Goal: Task Accomplishment & Management: Use online tool/utility

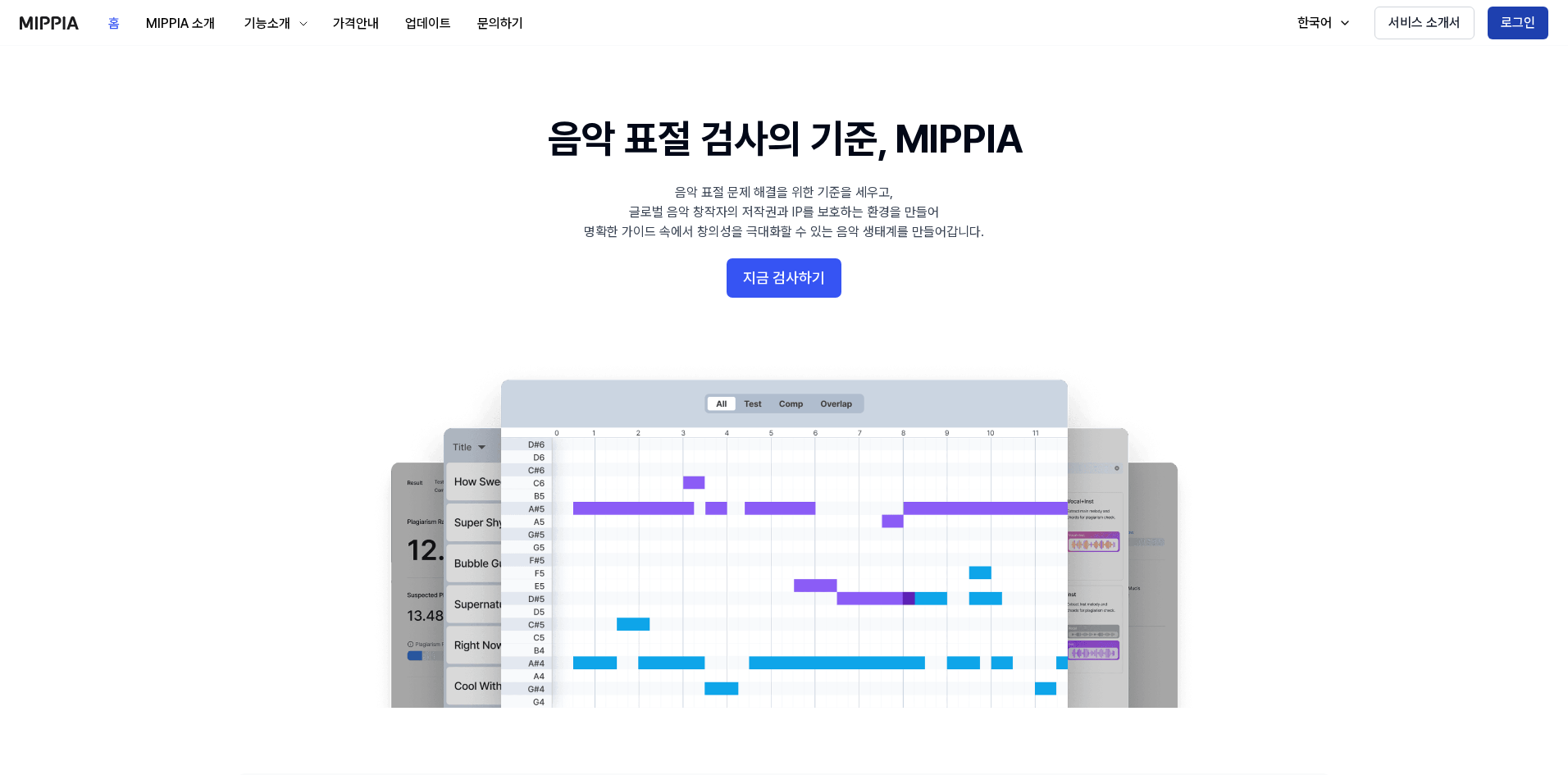
click at [1515, 25] on button "로그인" at bounding box center [1517, 23] width 60 height 33
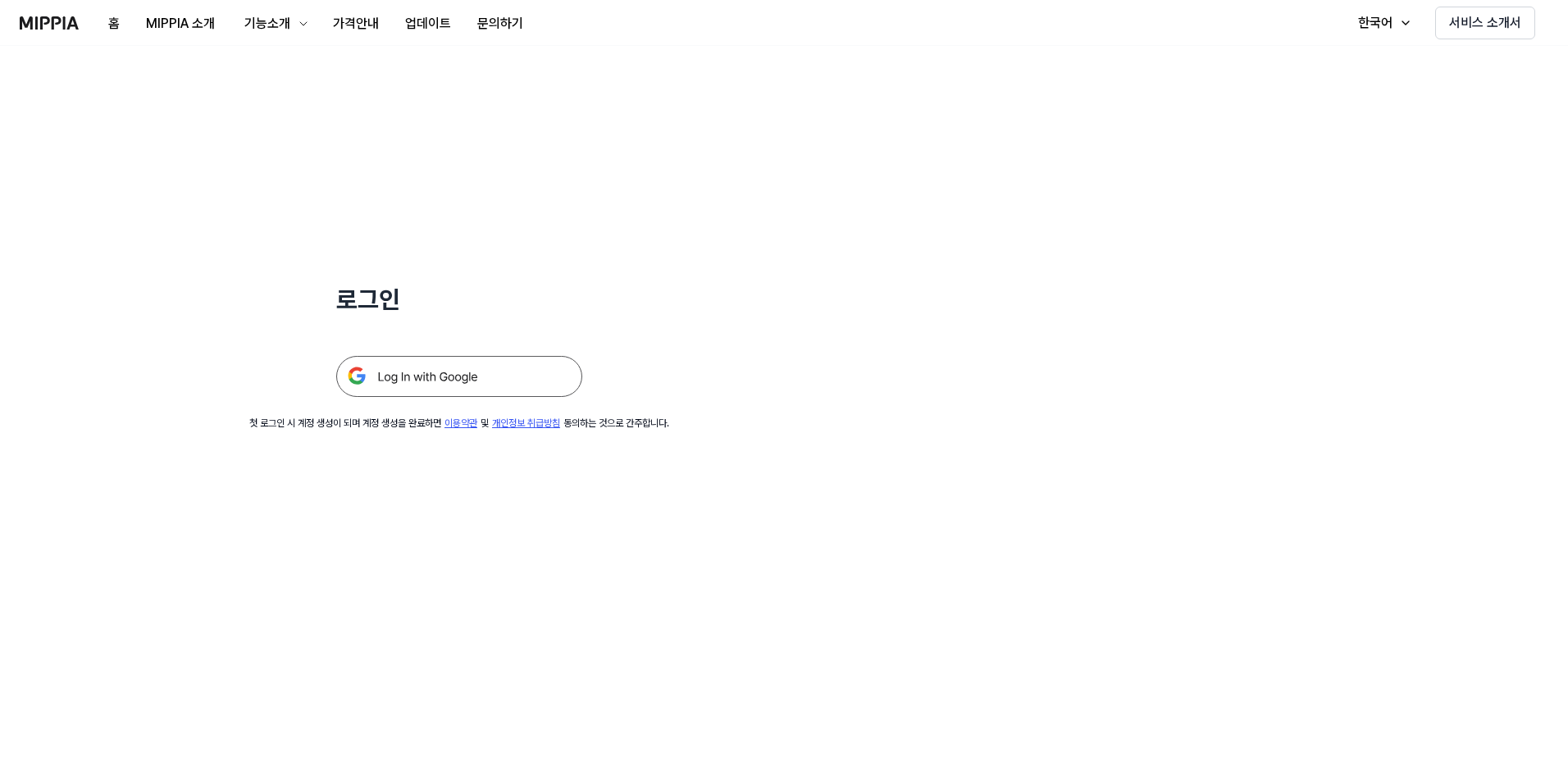
click at [459, 369] on img at bounding box center [459, 377] width 246 height 41
click at [447, 381] on img at bounding box center [459, 377] width 246 height 41
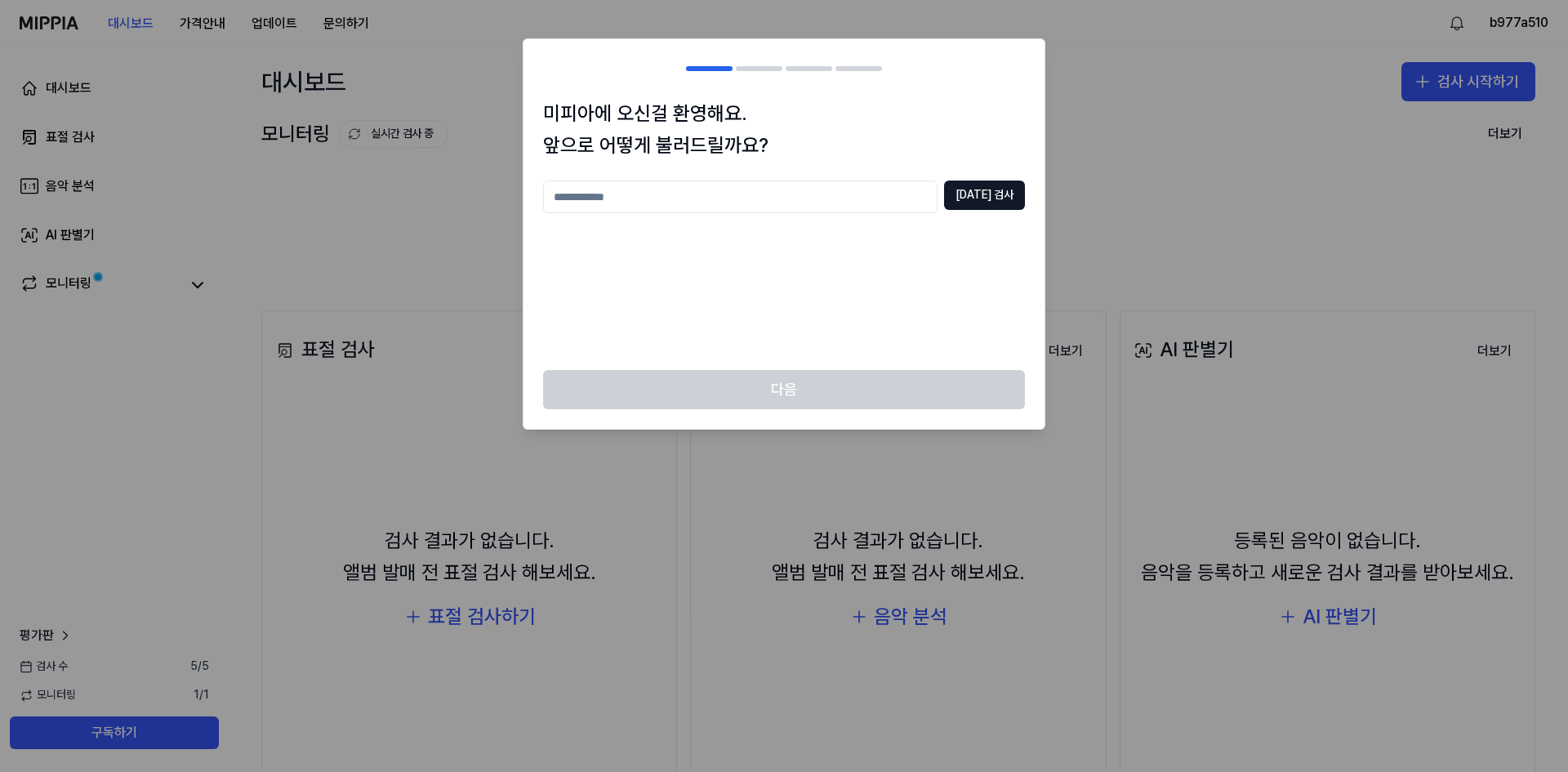
click at [678, 198] on input "text" at bounding box center [740, 197] width 394 height 32
type input "*"
drag, startPoint x: 777, startPoint y: 196, endPoint x: 382, endPoint y: 188, distance: 395.1
click at [435, 189] on body "대시보드 가격안내 업데이트 문의하기 b977a510 대시보드 표절 검사 음악 분석 AI 판별기 모니터링 평가판 검사 수 5 / 5 모니터링 1…" at bounding box center [784, 386] width 1568 height 772
type input "**"
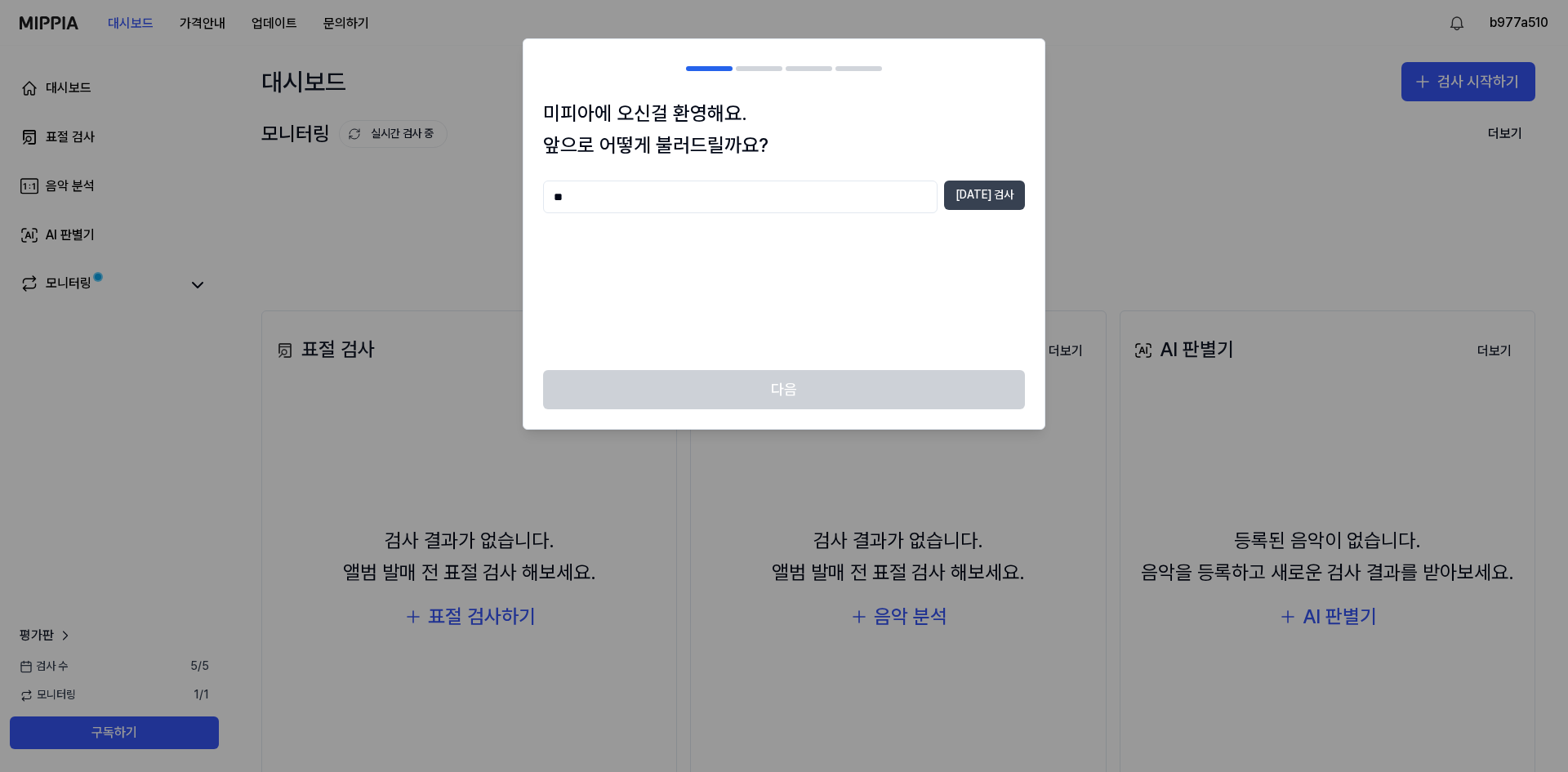
click at [980, 194] on button "중복 검사" at bounding box center [984, 196] width 81 height 30
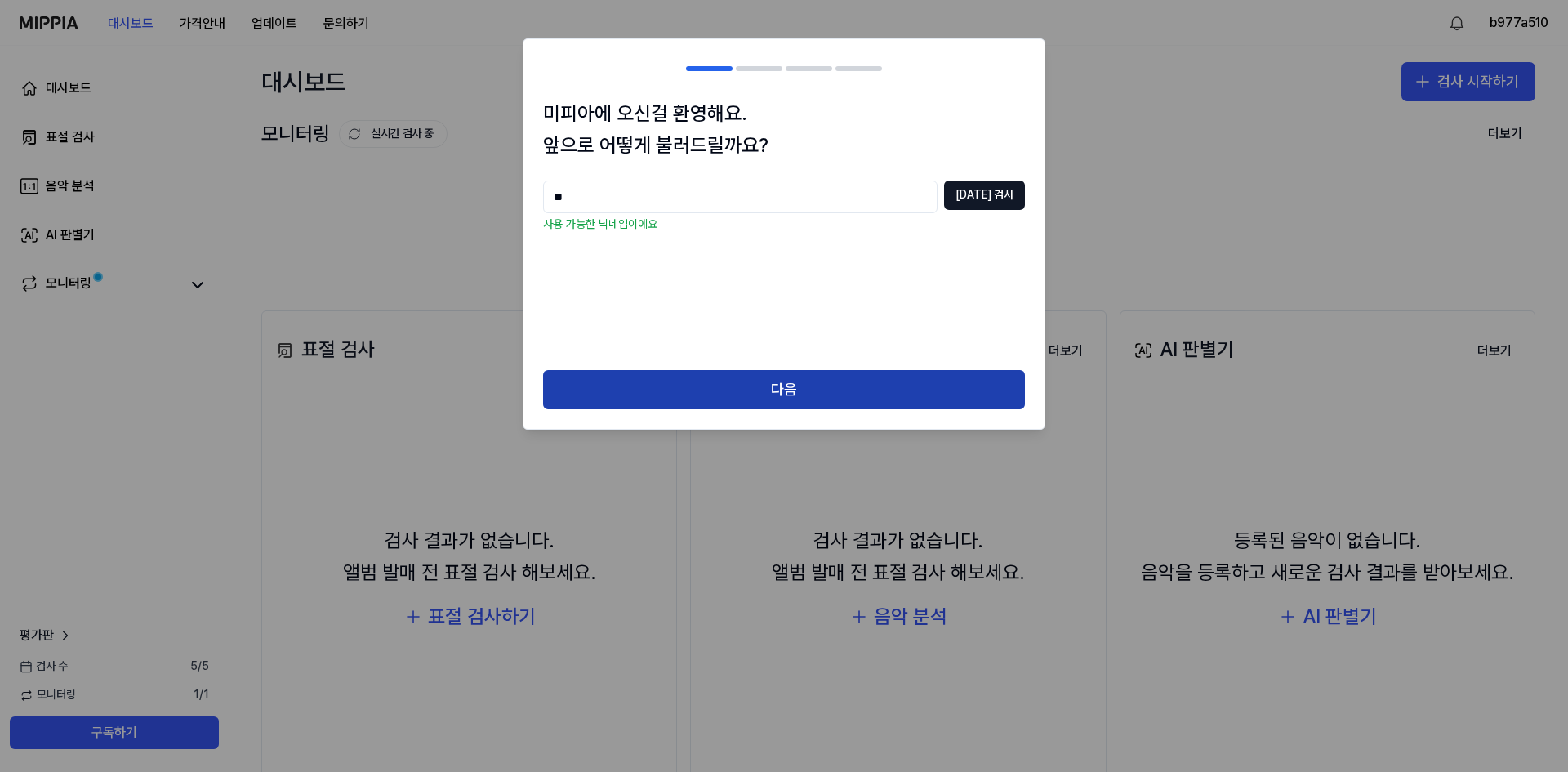
click at [722, 393] on button "다음" at bounding box center [784, 389] width 482 height 39
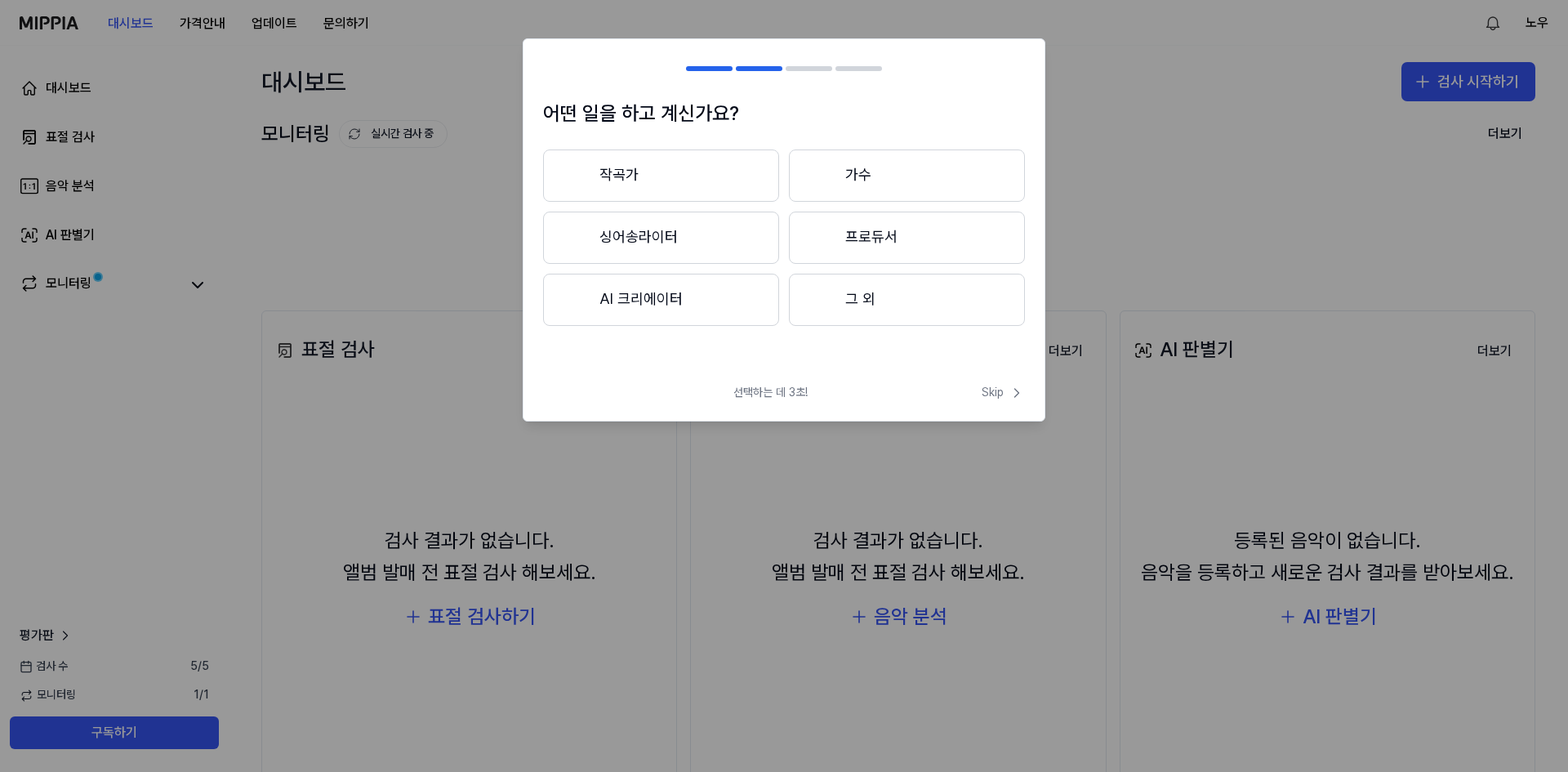
click at [700, 180] on button "작곡가" at bounding box center [662, 175] width 236 height 52
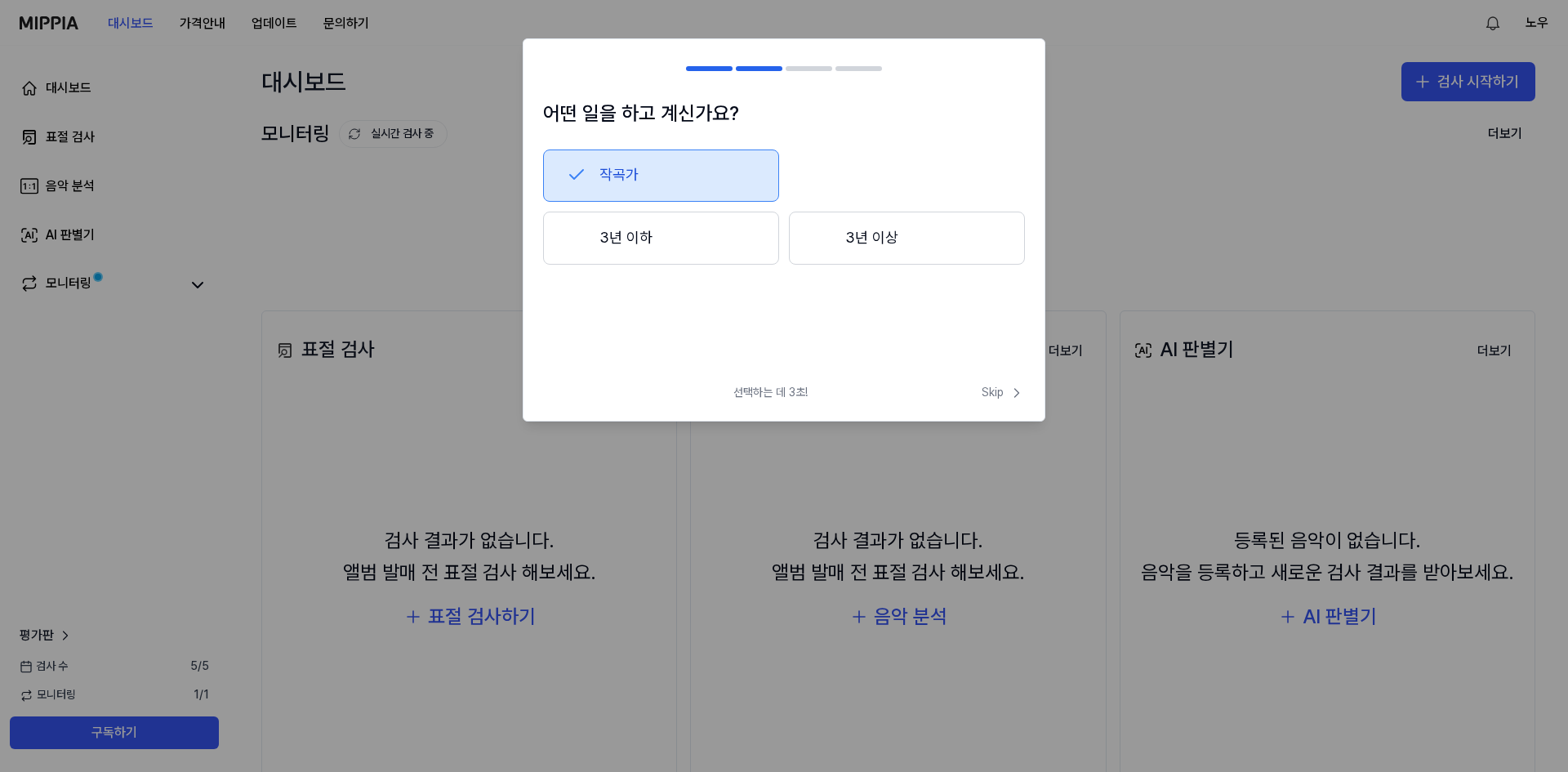
click at [896, 234] on button "3년 이상" at bounding box center [907, 238] width 236 height 54
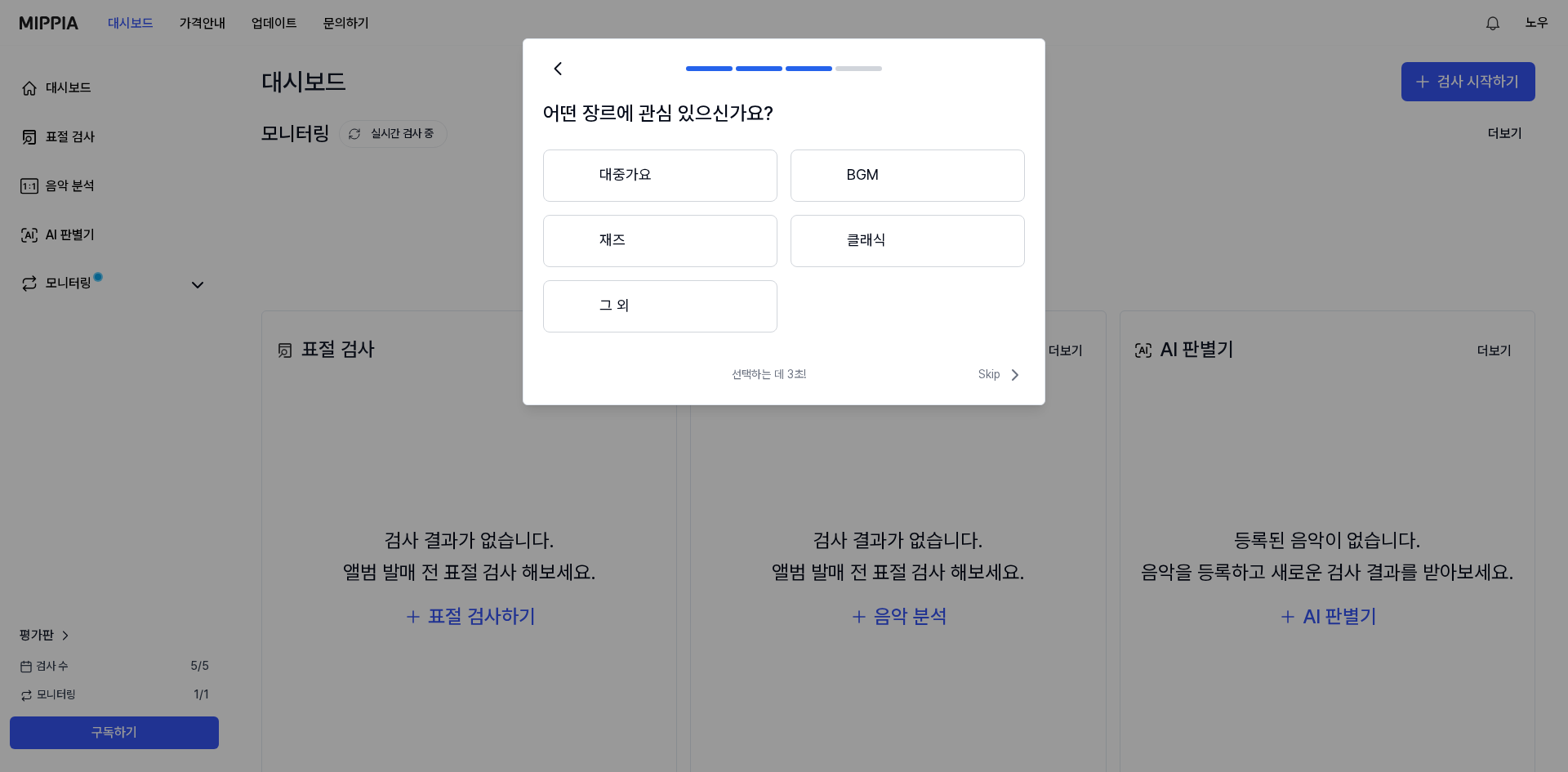
click at [670, 175] on button "대중가요" at bounding box center [661, 175] width 234 height 52
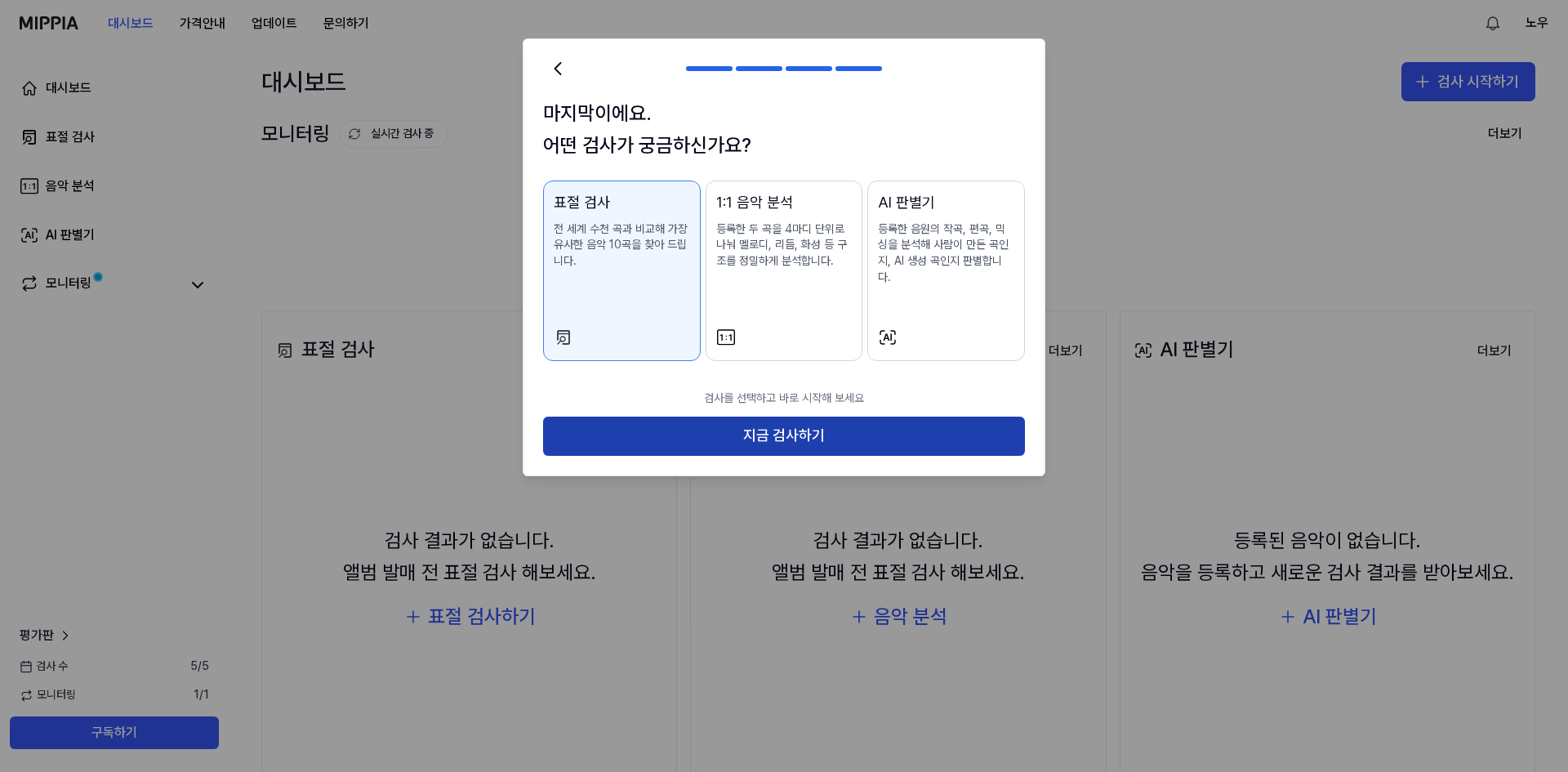
click at [749, 417] on button "지금 검사하기" at bounding box center [784, 437] width 482 height 39
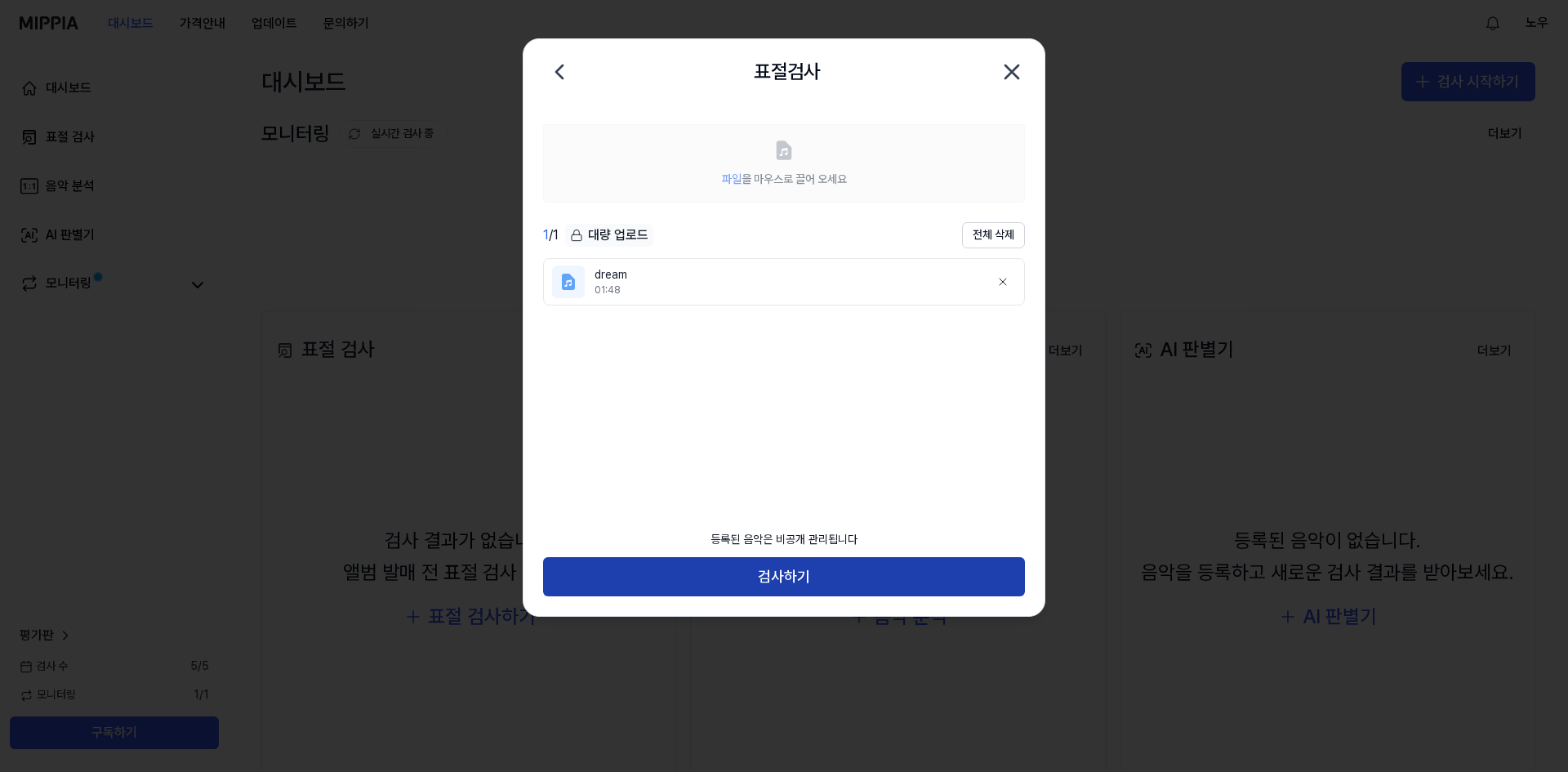
click at [775, 582] on button "검사하기" at bounding box center [784, 577] width 482 height 39
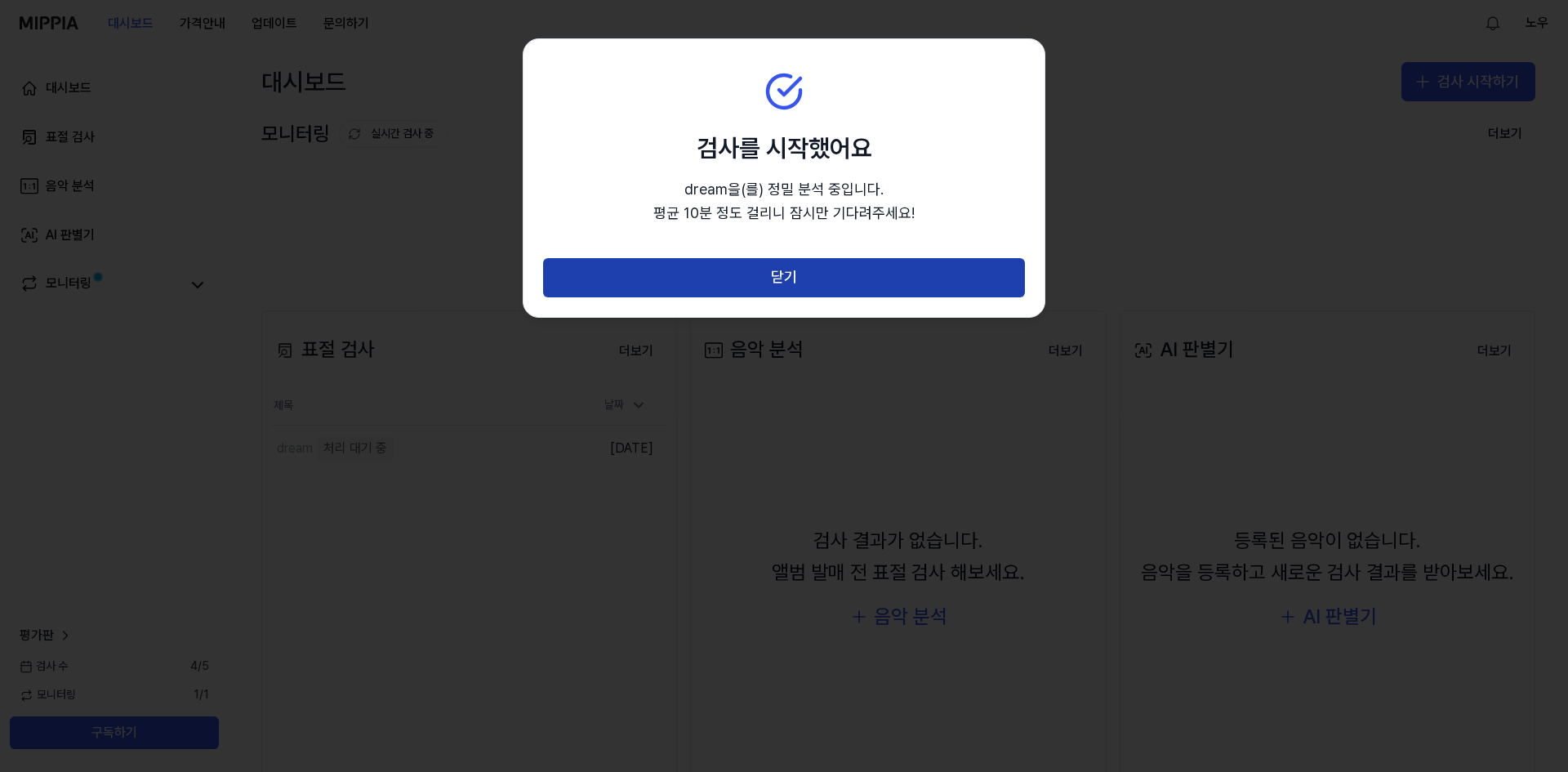
click at [745, 278] on button "닫기" at bounding box center [784, 278] width 482 height 39
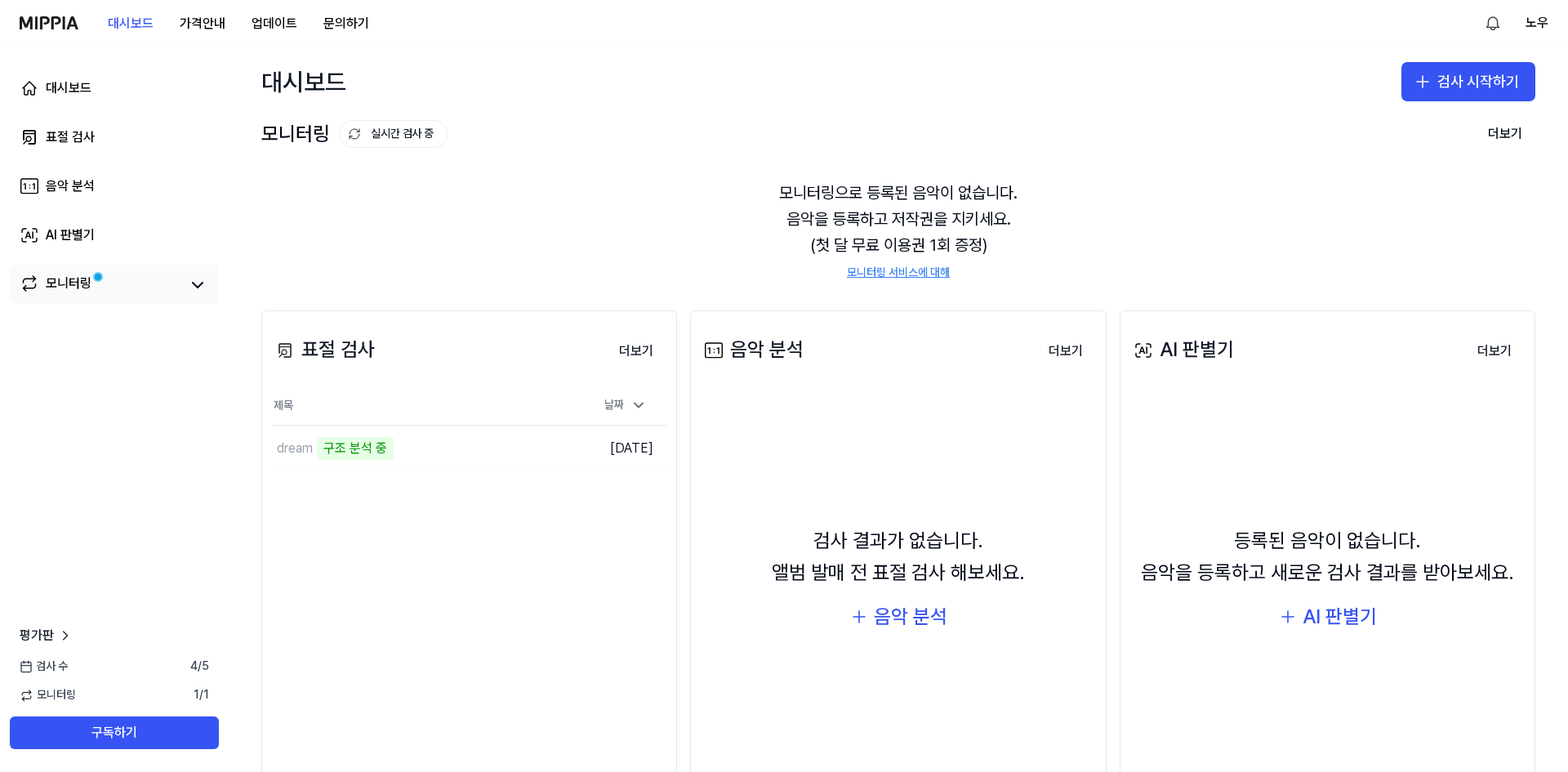
click at [99, 282] on span at bounding box center [97, 277] width 11 height 11
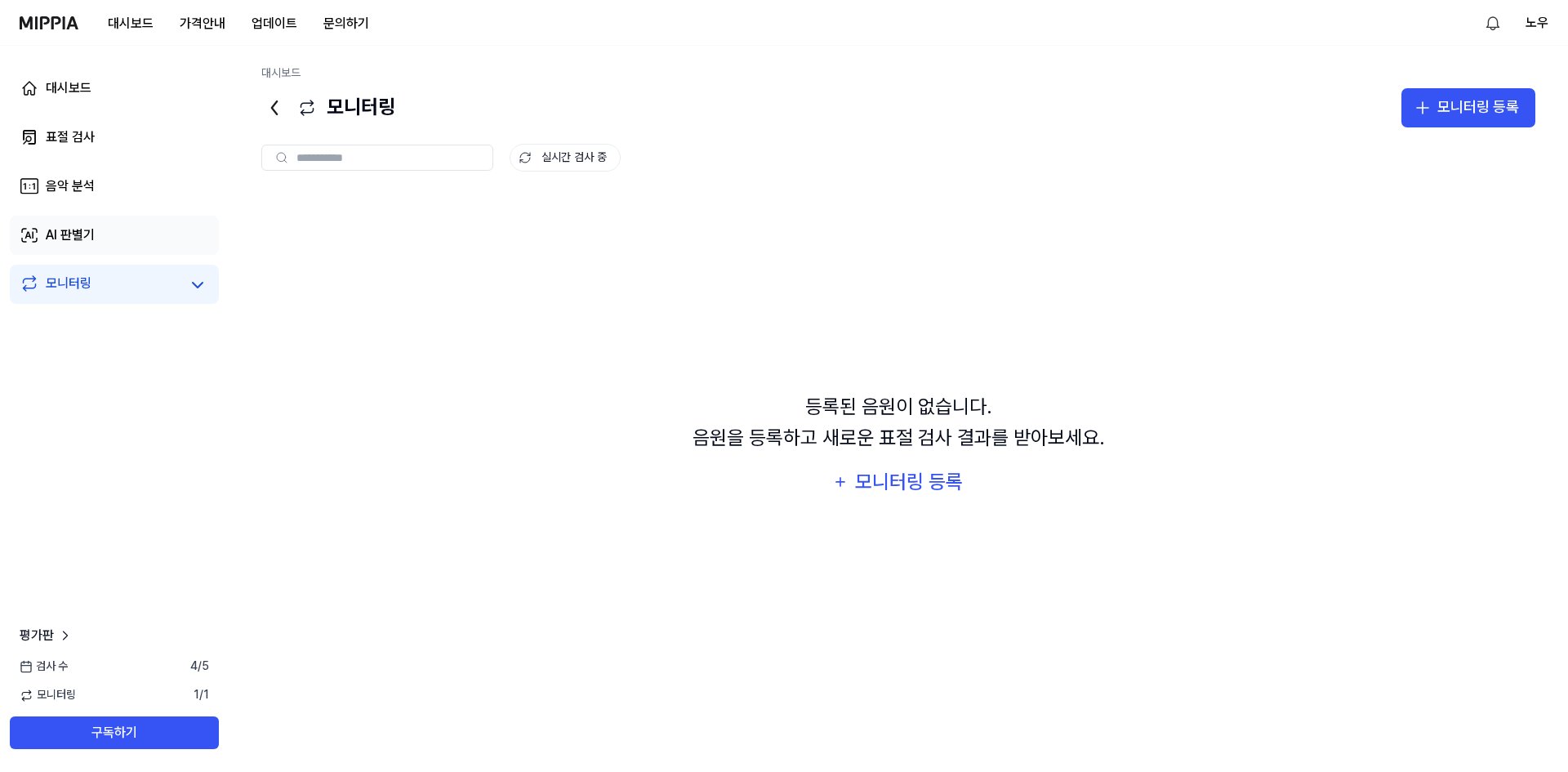
click at [118, 229] on link "AI 판별기" at bounding box center [114, 235] width 209 height 39
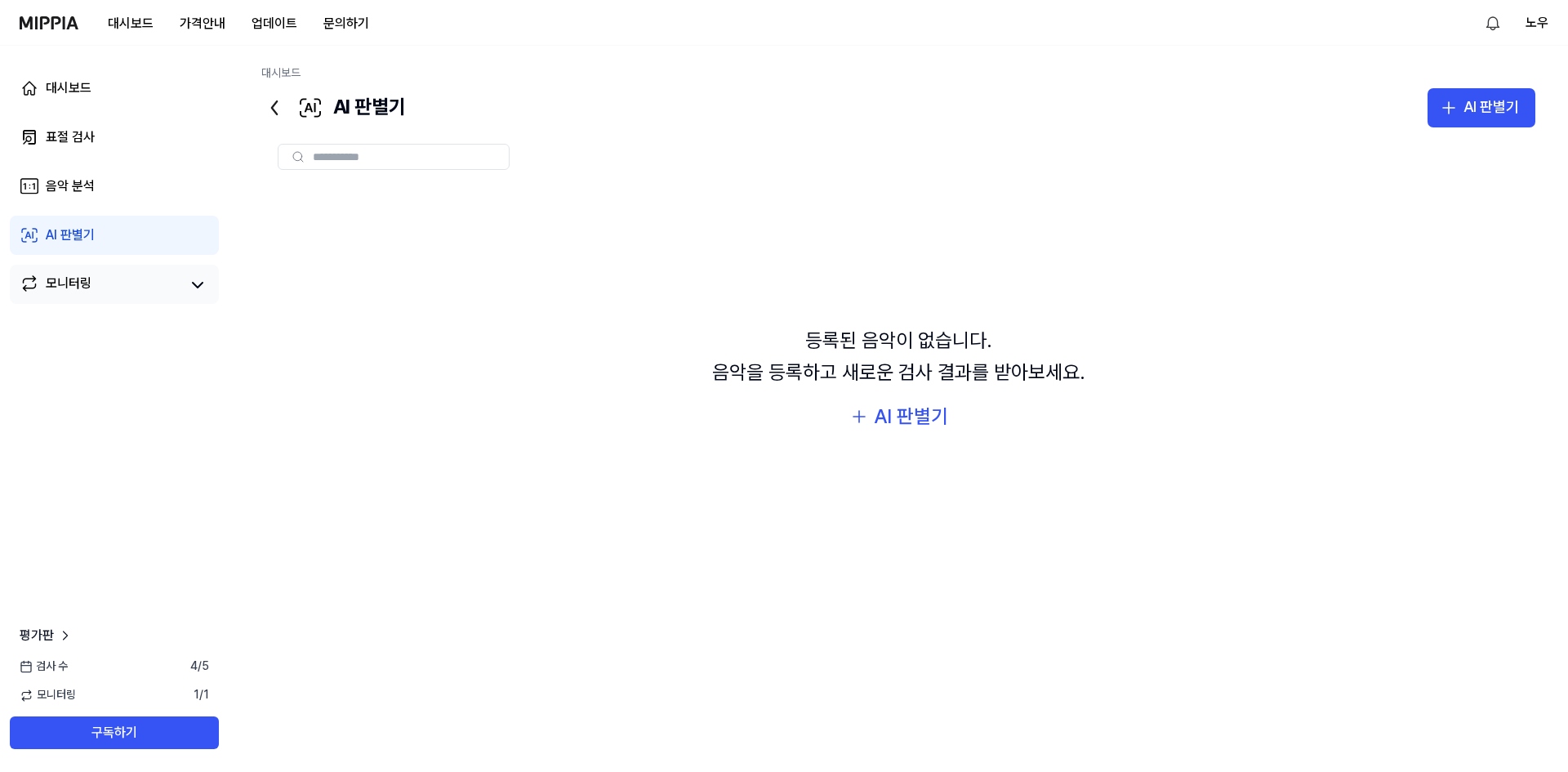
click at [91, 278] on link "모니터링" at bounding box center [99, 284] width 160 height 23
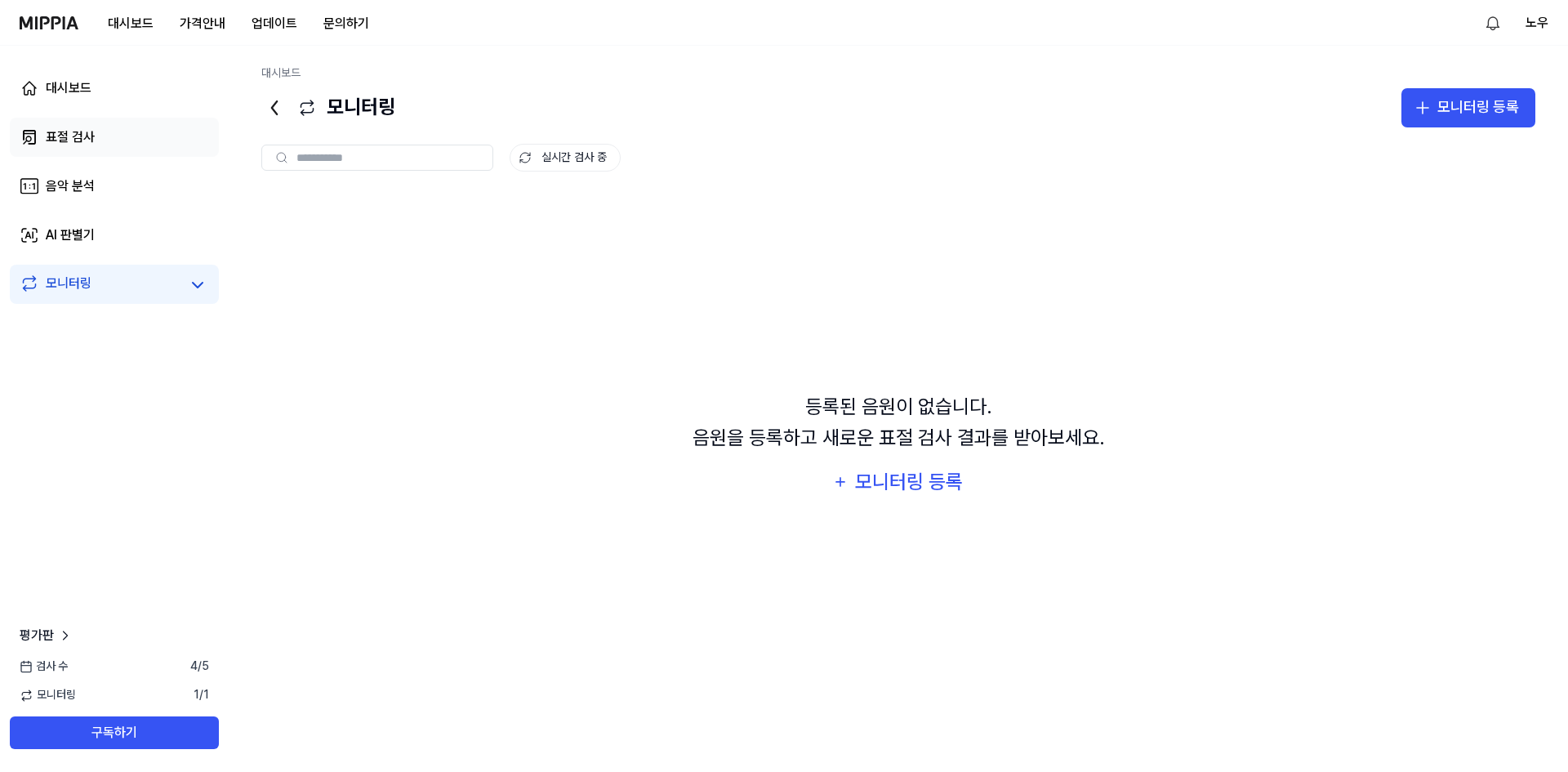
click at [85, 138] on div "표절 검사" at bounding box center [71, 138] width 49 height 20
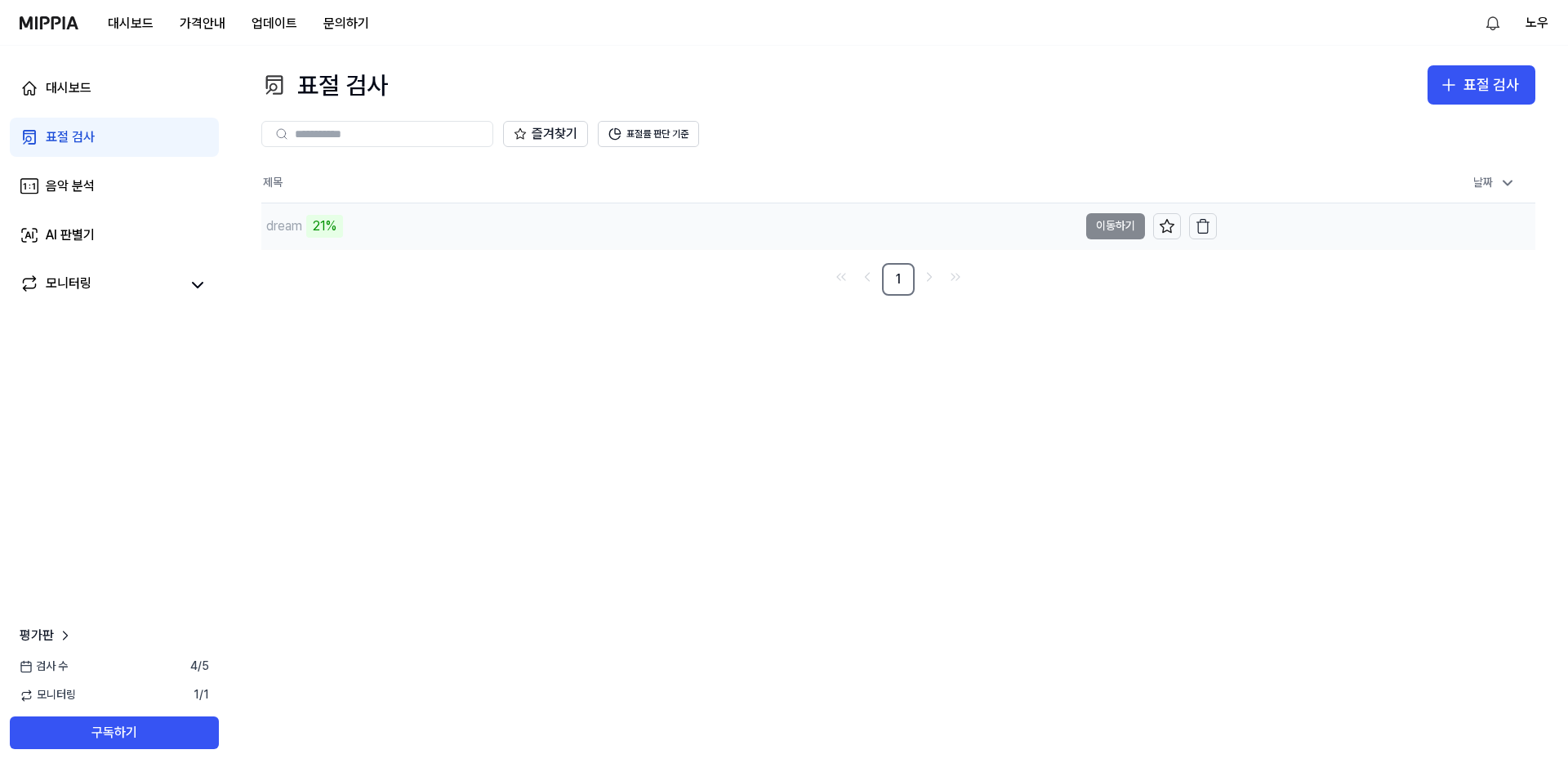
click at [1112, 224] on td "dream 21% 이동하기" at bounding box center [739, 226] width 956 height 46
click at [507, 227] on div "dream" at bounding box center [669, 226] width 817 height 46
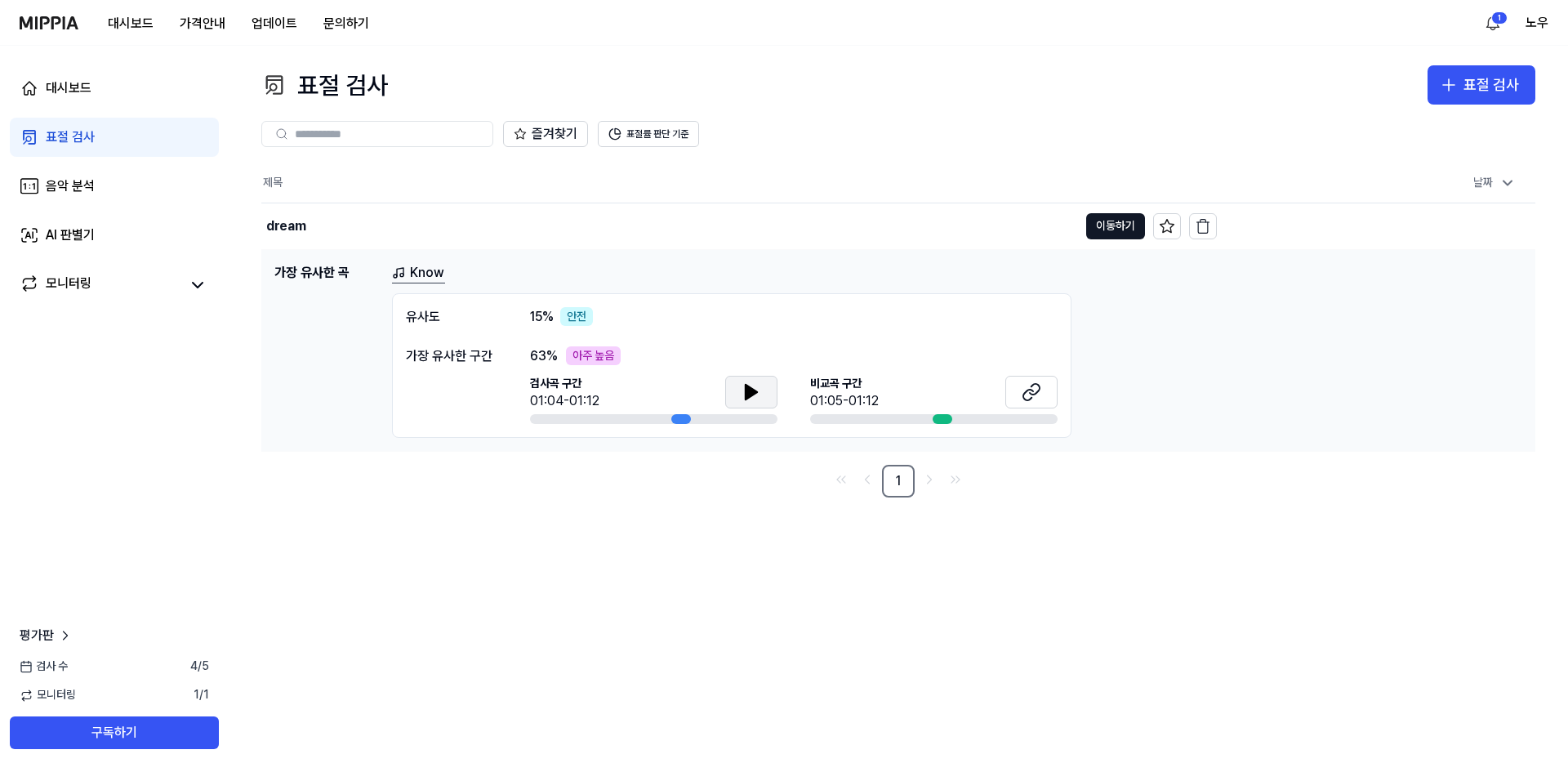
click at [751, 388] on icon at bounding box center [752, 391] width 12 height 15
click at [1035, 391] on icon at bounding box center [1031, 392] width 20 height 20
click at [96, 132] on link "표절 검사" at bounding box center [114, 138] width 209 height 39
click at [93, 186] on div "음악 분석" at bounding box center [71, 186] width 49 height 20
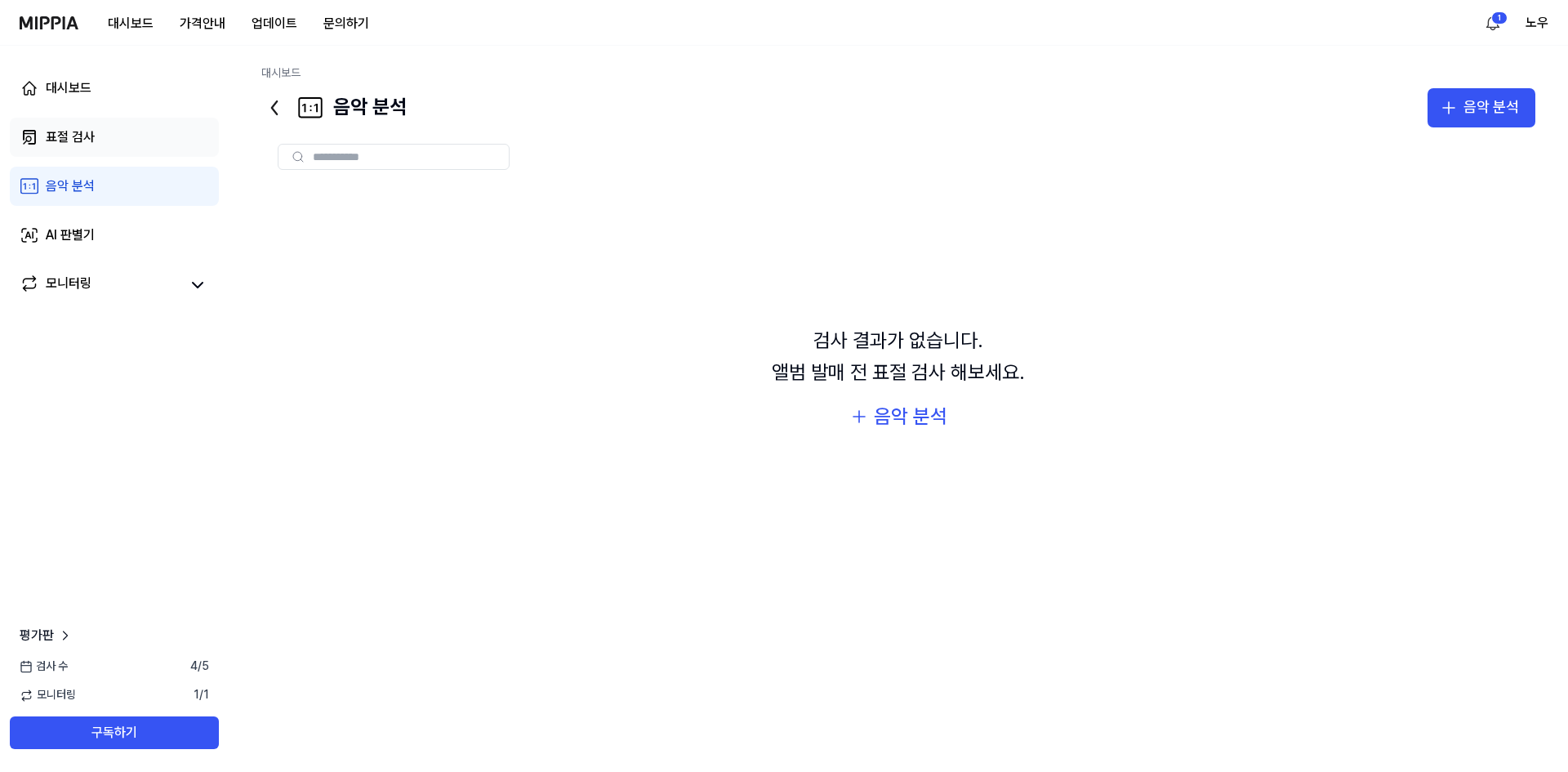
click at [102, 134] on link "표절 검사" at bounding box center [114, 138] width 209 height 39
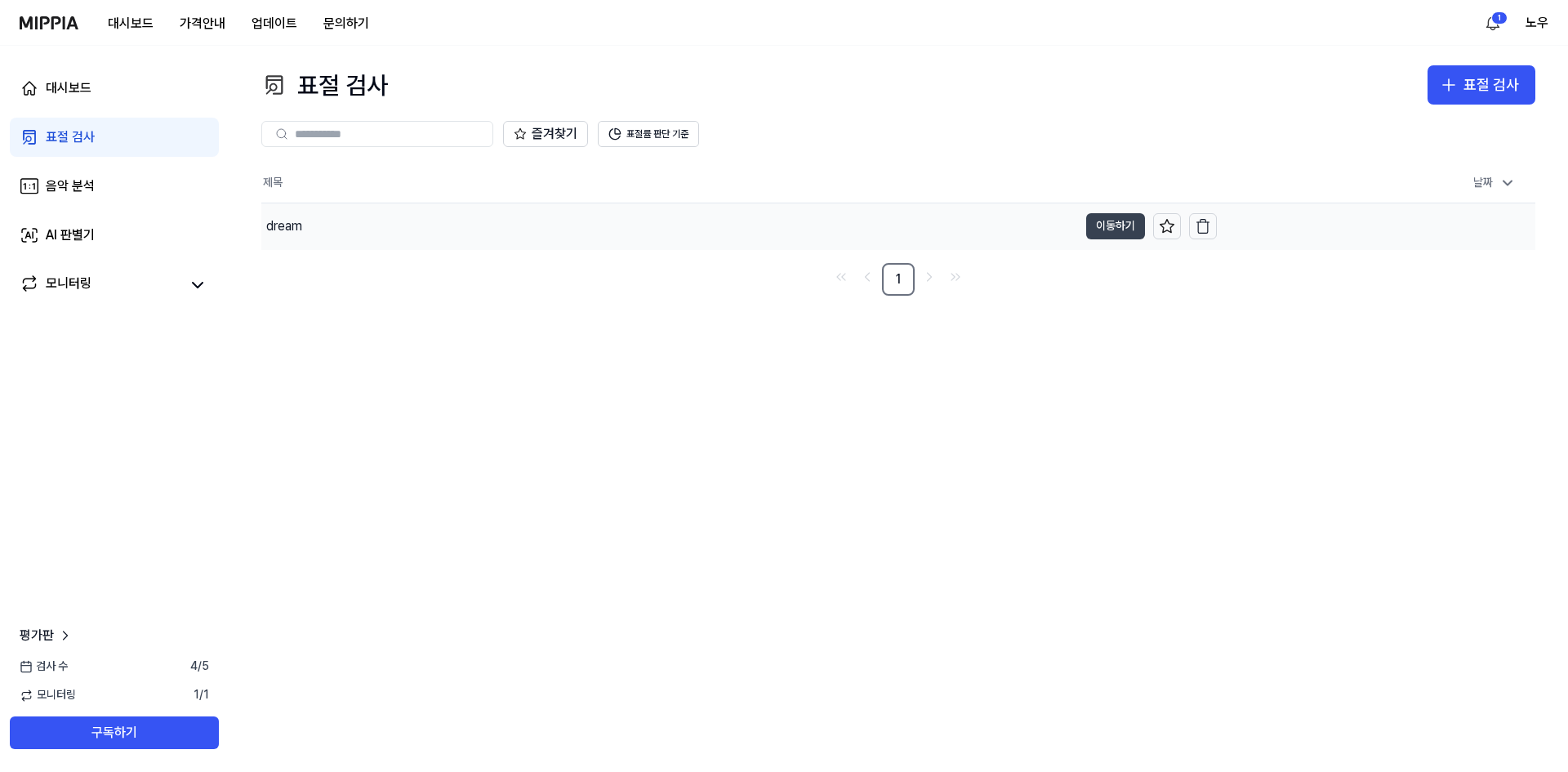
click at [1097, 224] on button "이동하기" at bounding box center [1116, 226] width 59 height 27
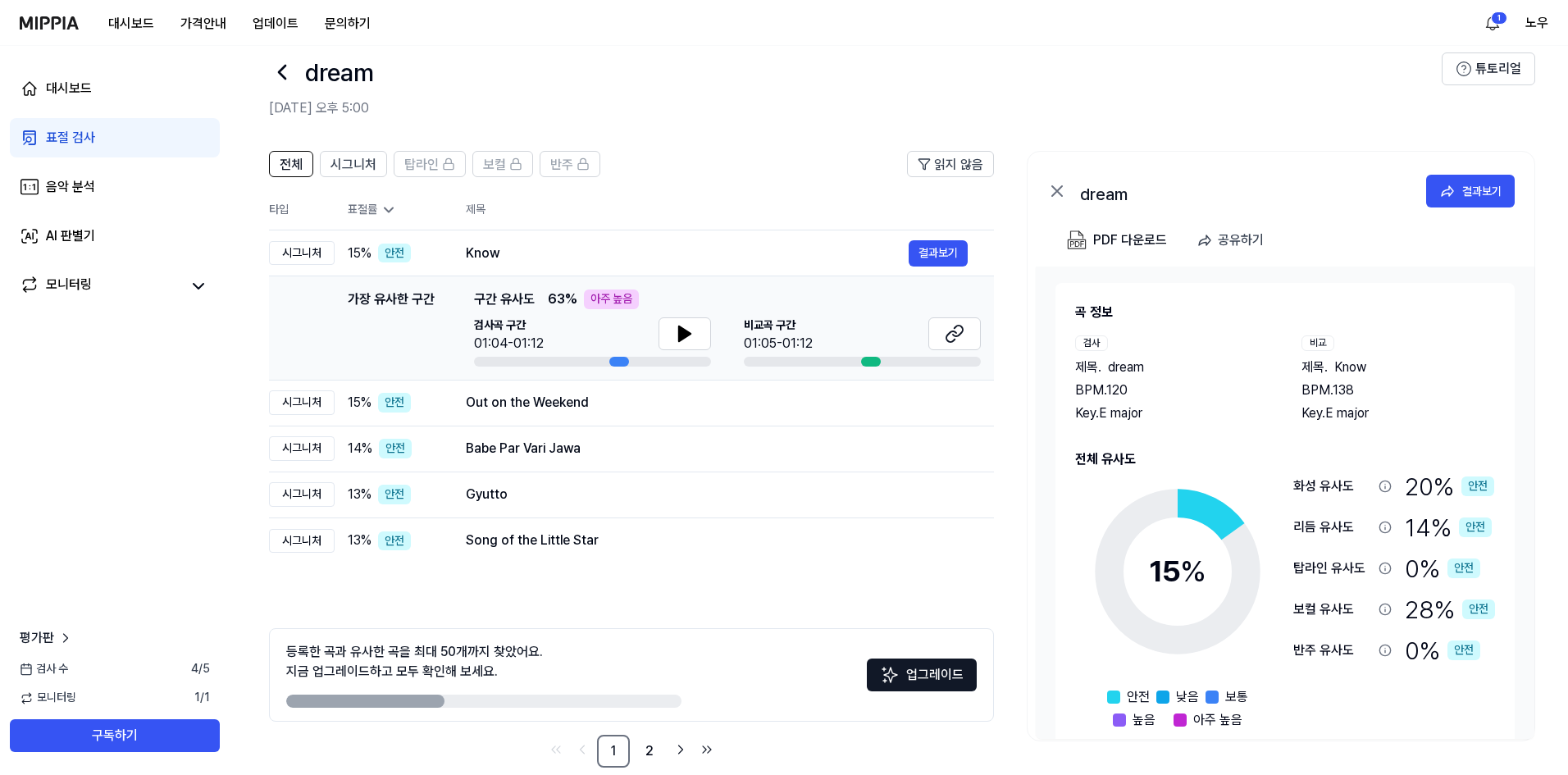
scroll to position [51, 0]
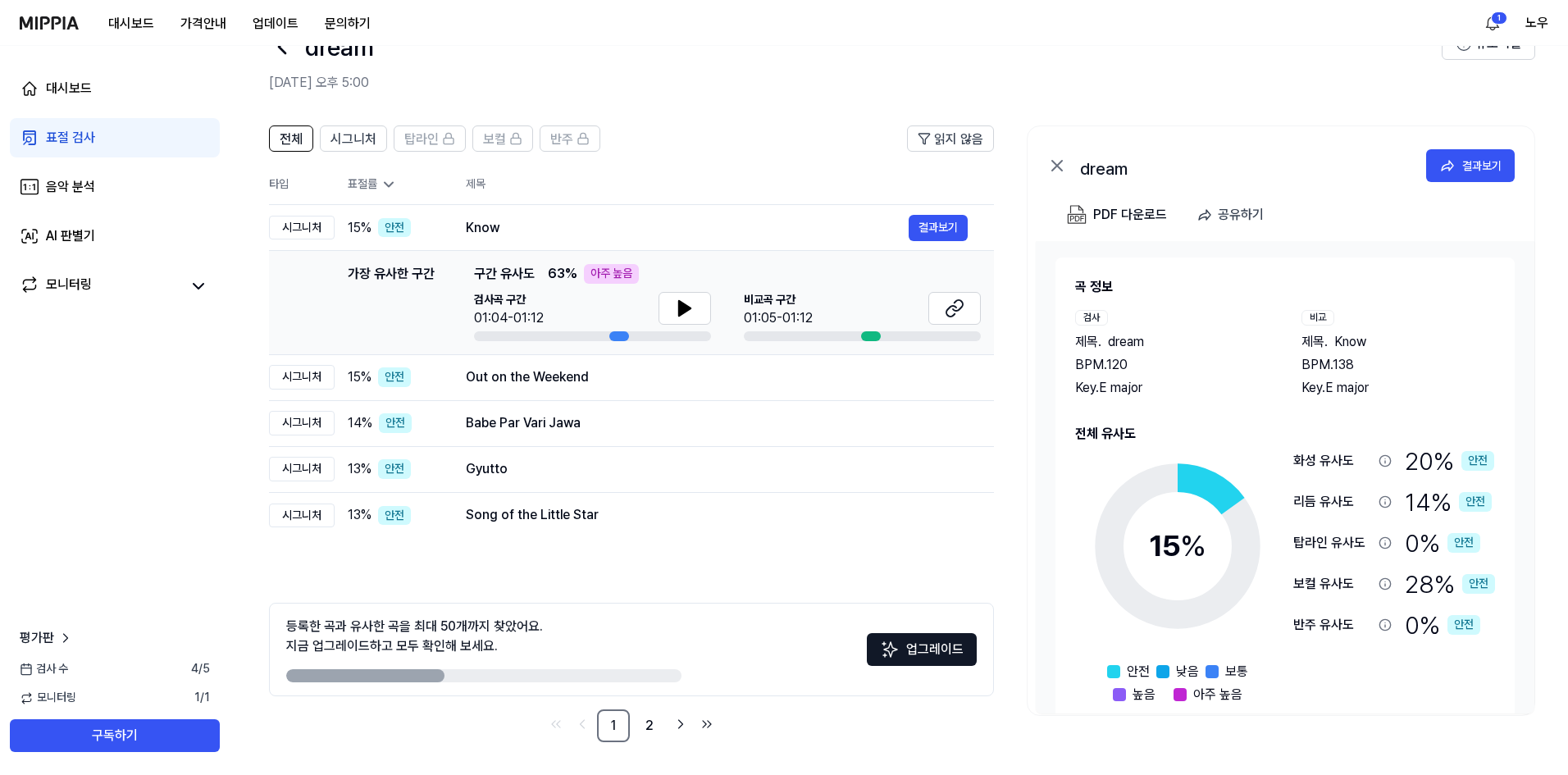
drag, startPoint x: 399, startPoint y: 676, endPoint x: 611, endPoint y: 698, distance: 213.1
click at [564, 687] on div "등록한 곡과 유사한 곡을 최대 50개까지 찾았어요. 지금 업그레이드하고 모두 확인해 보세요. 업그레이드" at bounding box center [632, 650] width 724 height 94
click at [647, 730] on link "2" at bounding box center [648, 726] width 33 height 33
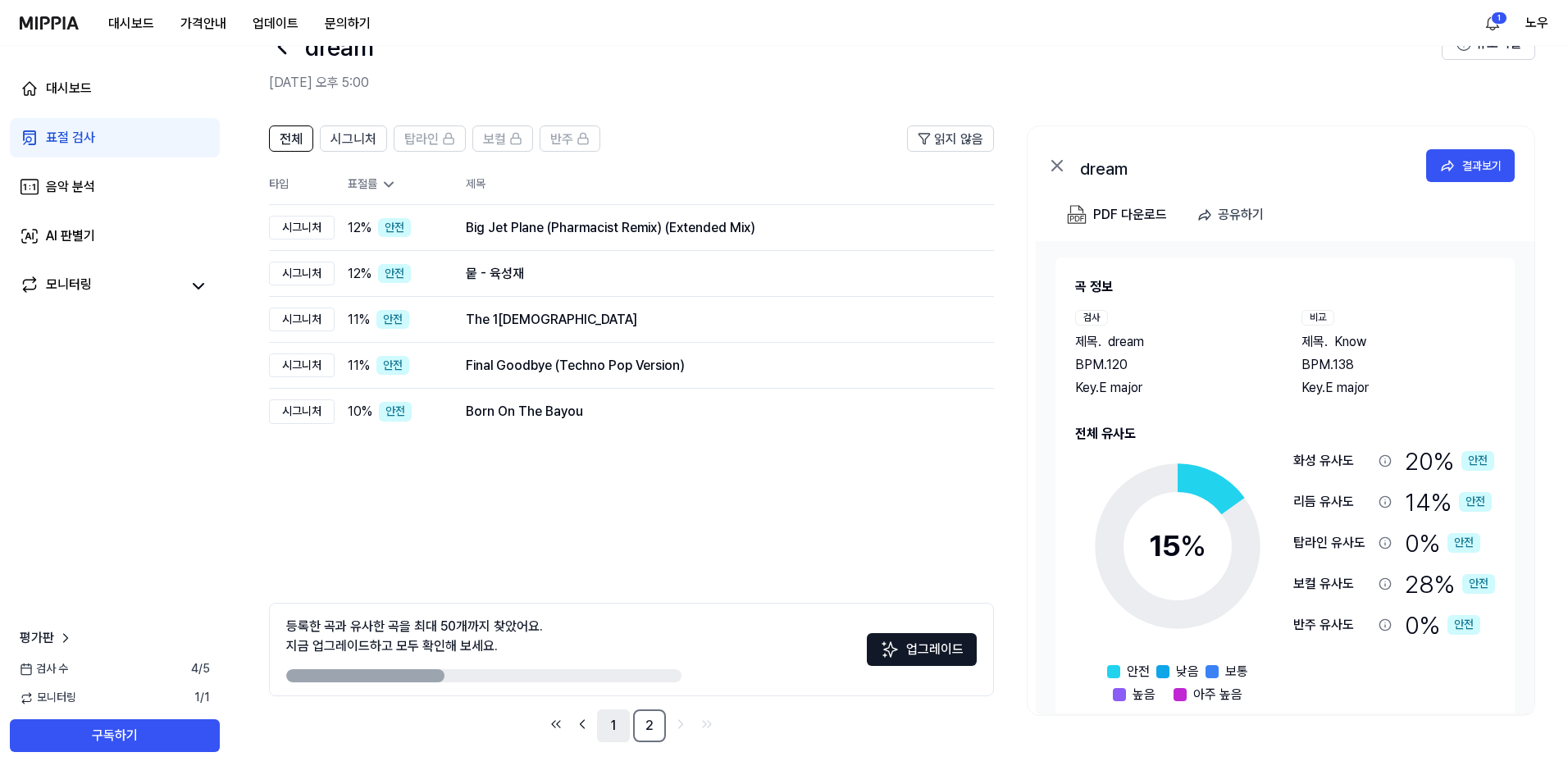
click at [613, 721] on link "1" at bounding box center [613, 726] width 33 height 33
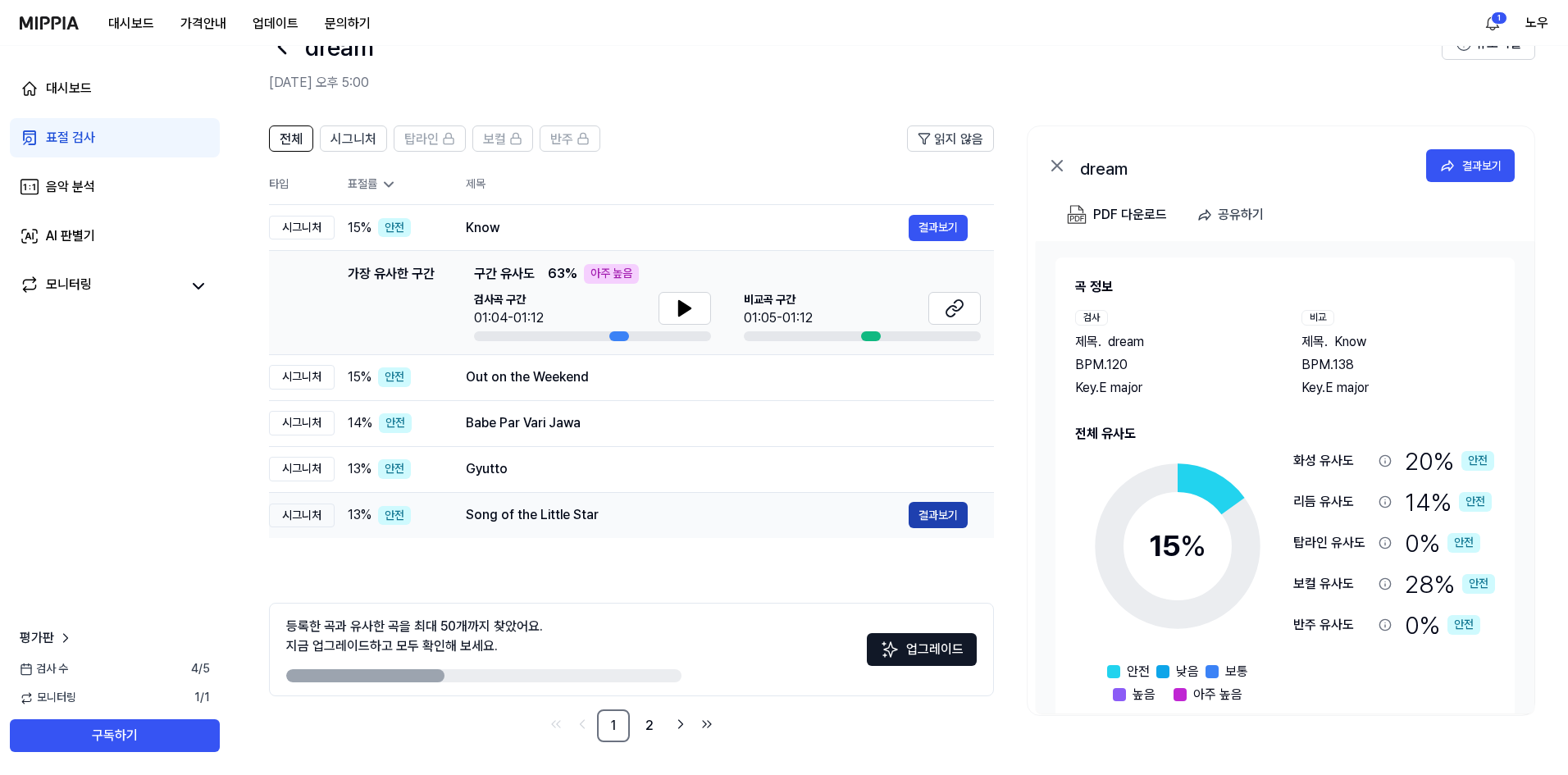
click at [934, 513] on button "결과보기" at bounding box center [938, 514] width 59 height 27
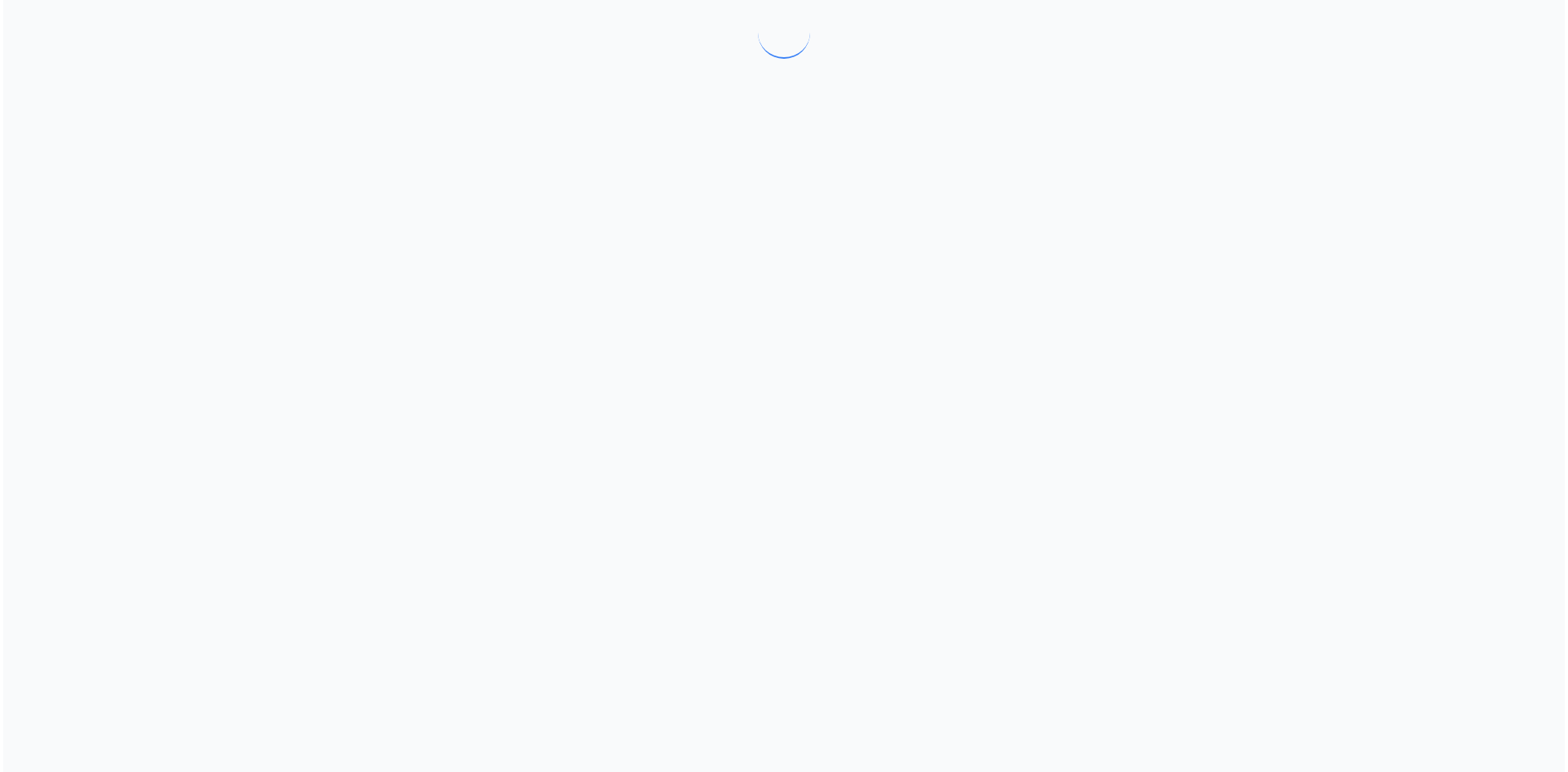
scroll to position [0, 0]
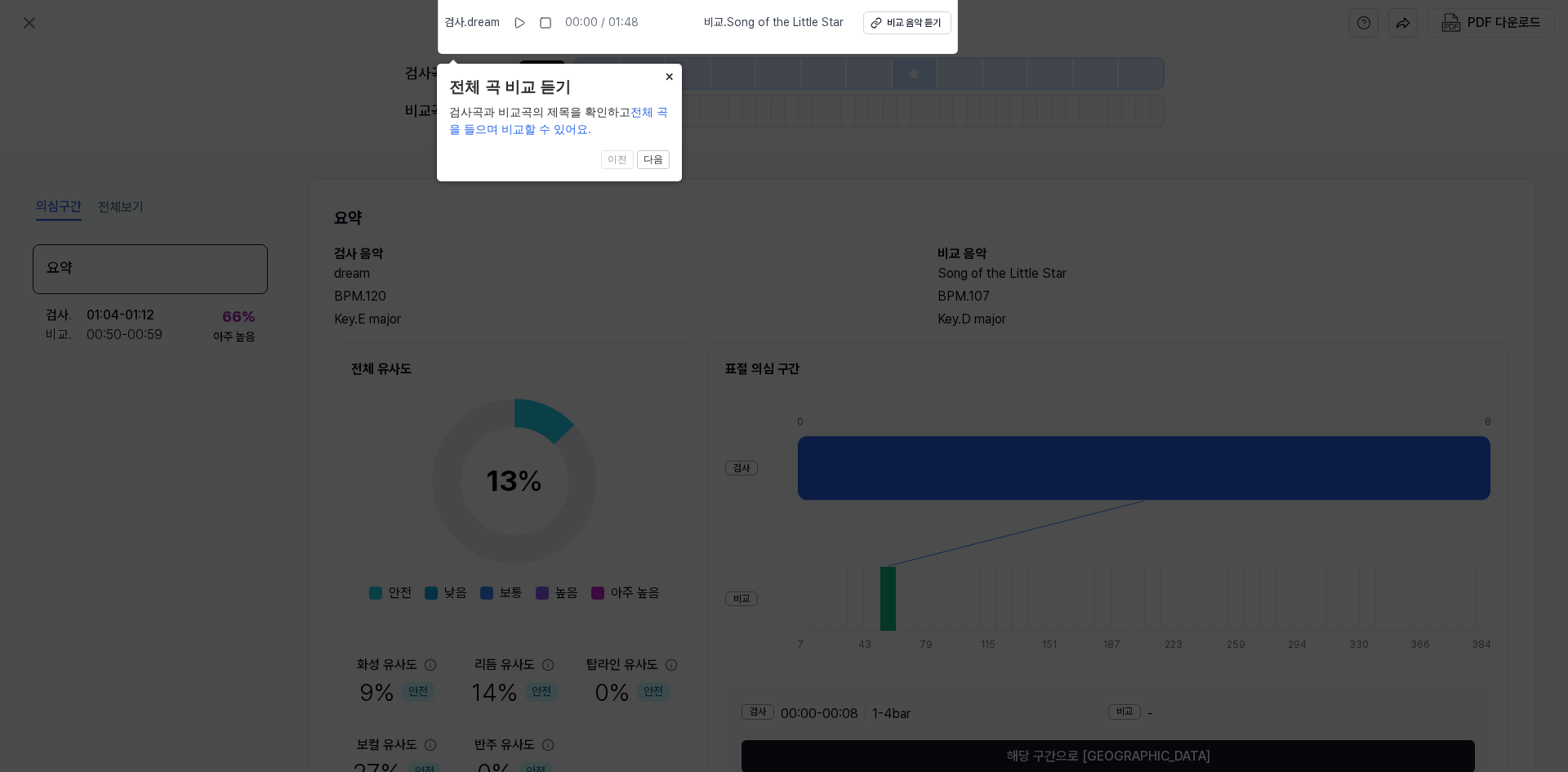
click at [668, 71] on button "×" at bounding box center [668, 75] width 27 height 23
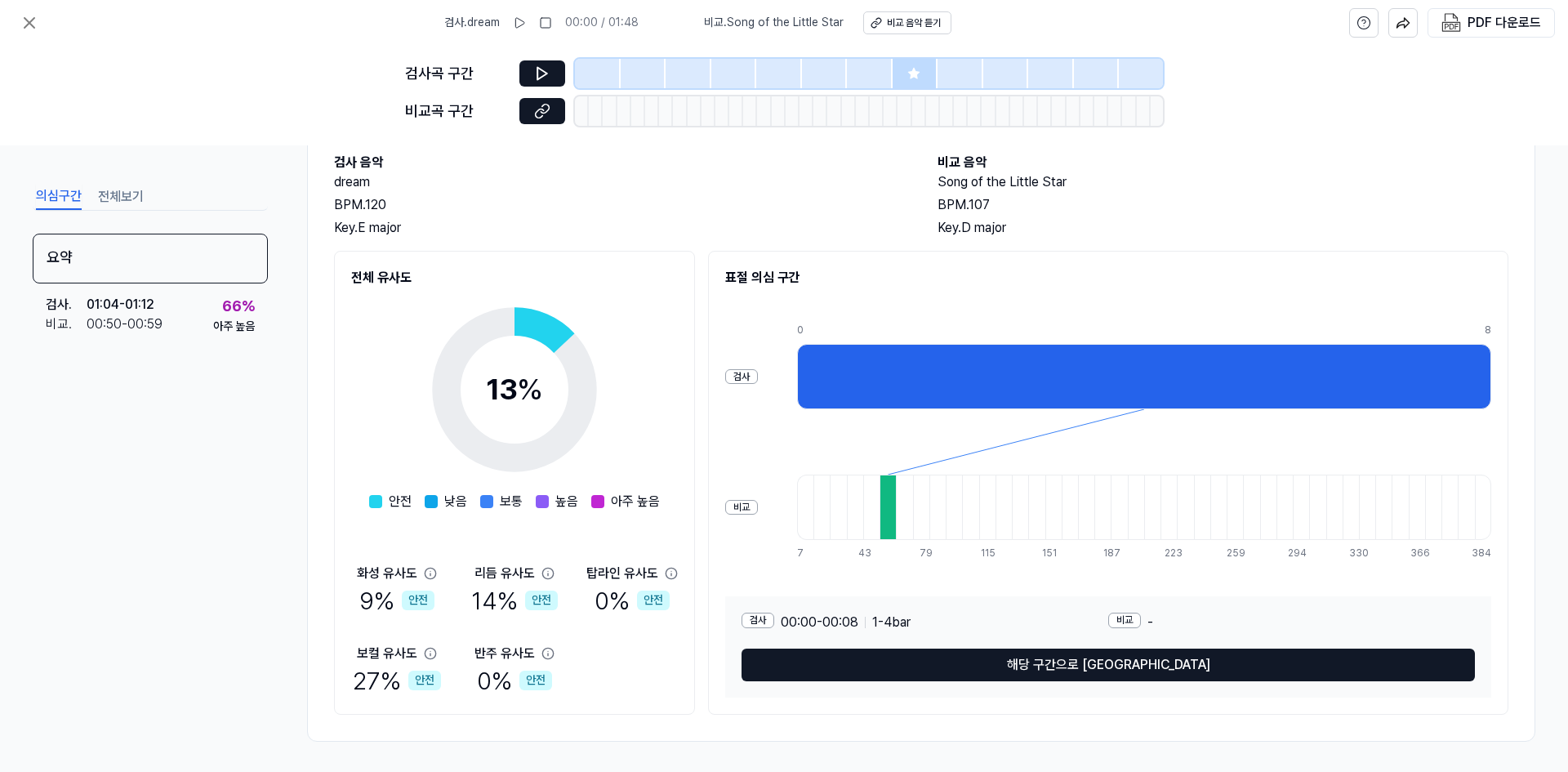
scroll to position [94, 0]
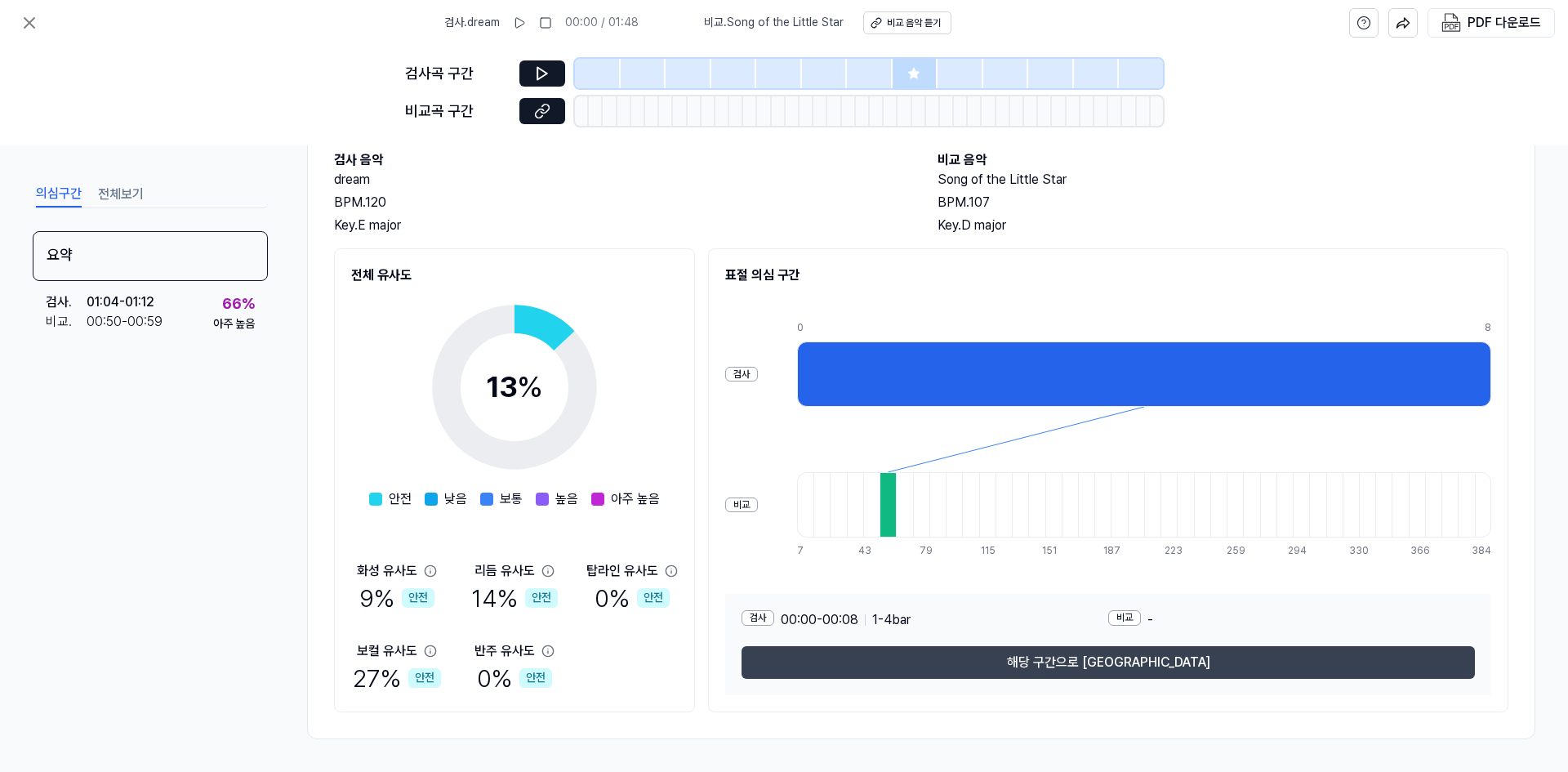
click at [1066, 660] on button "해당 구간으로 이동" at bounding box center [1108, 662] width 733 height 32
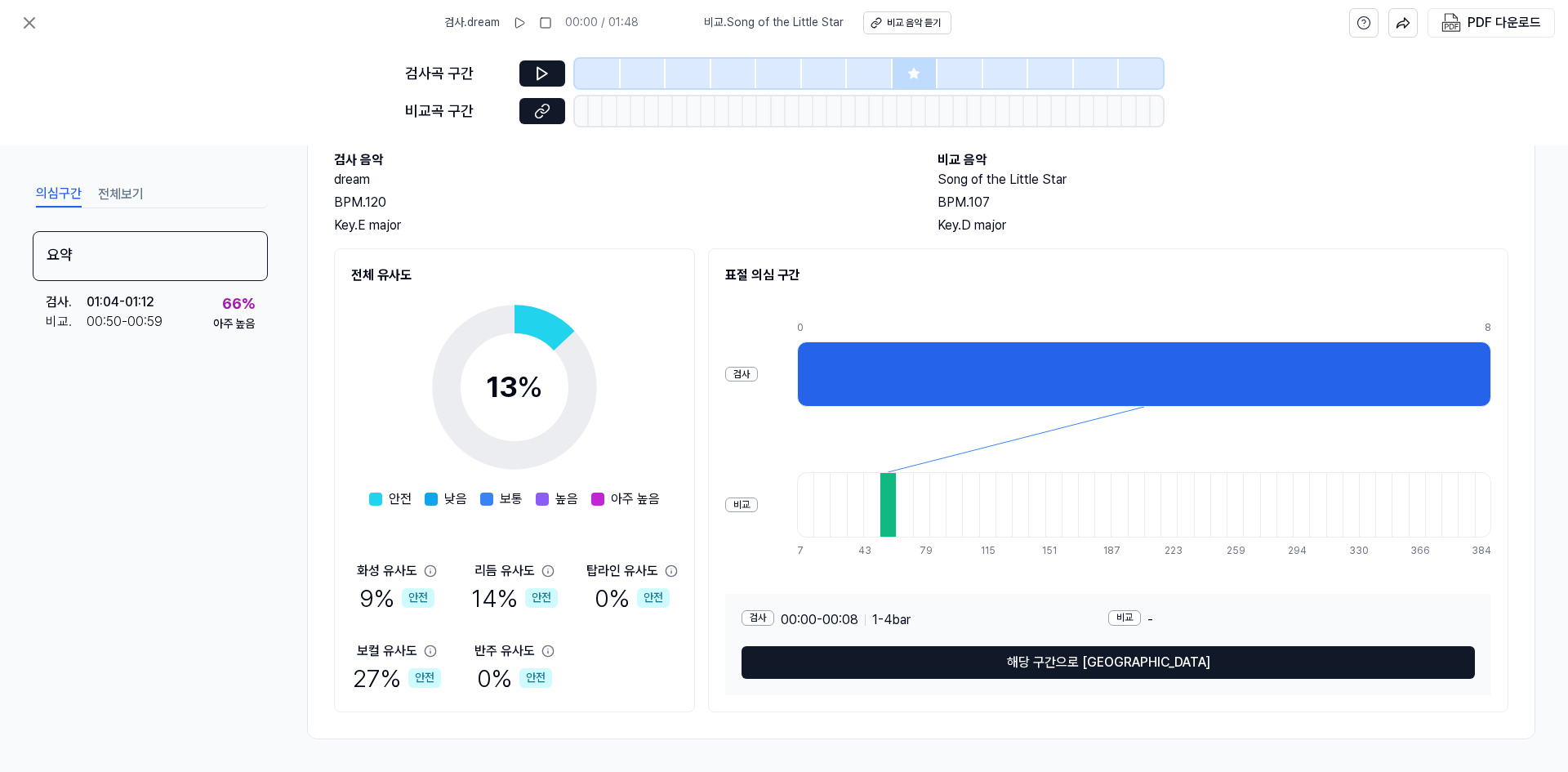
scroll to position [315, 0]
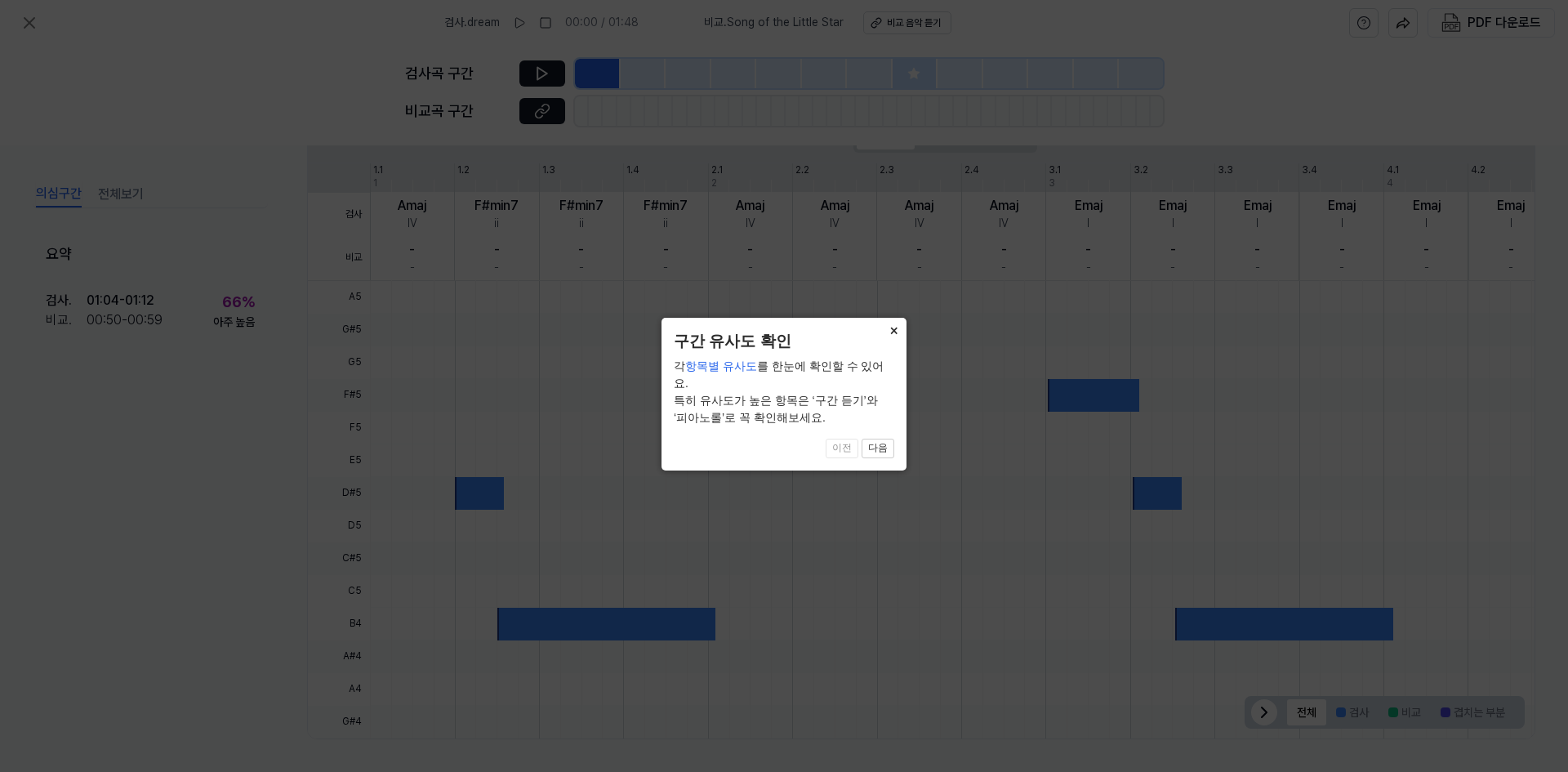
click at [895, 330] on button "×" at bounding box center [894, 328] width 27 height 23
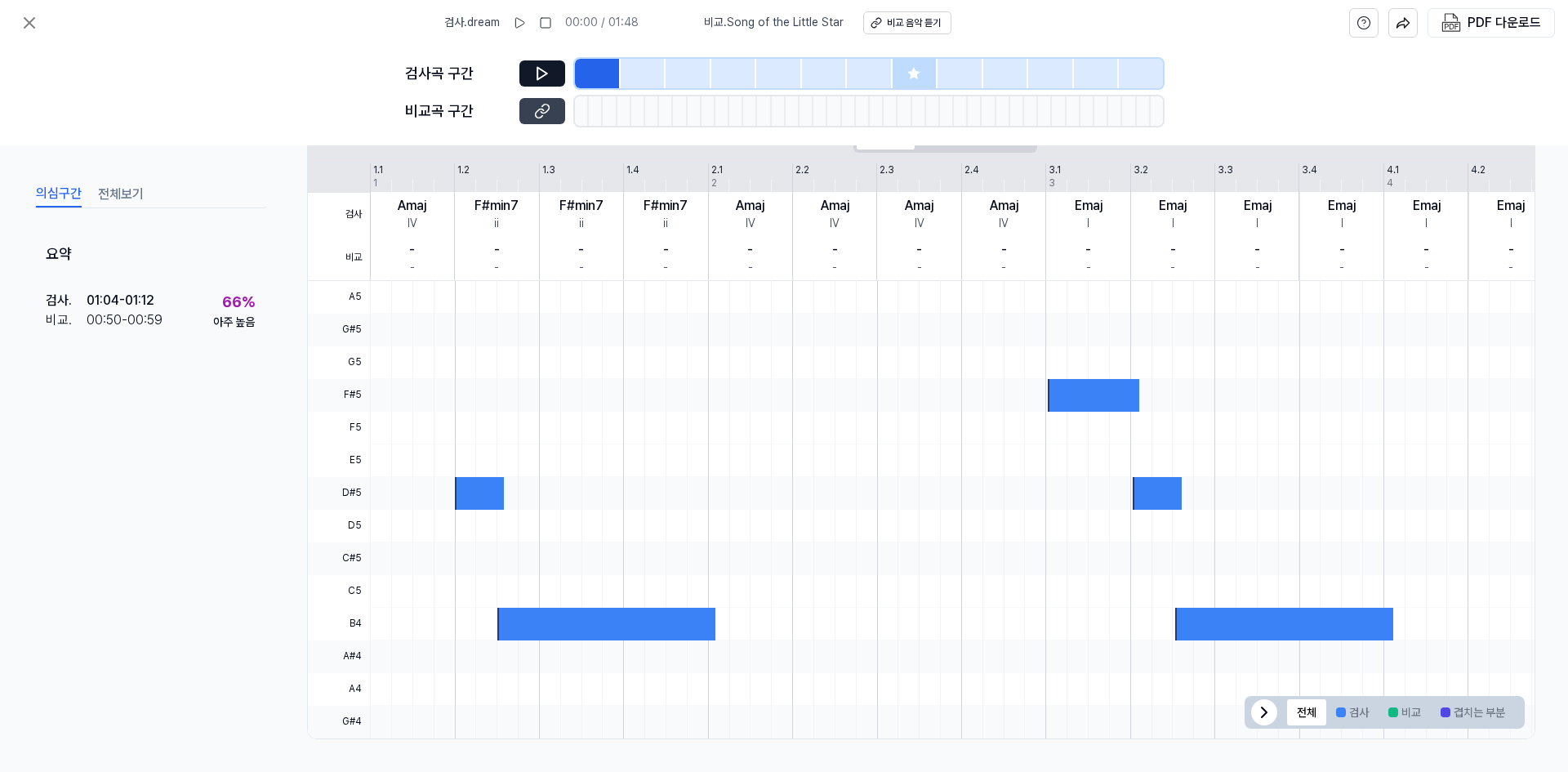
click at [540, 113] on icon at bounding box center [542, 111] width 17 height 17
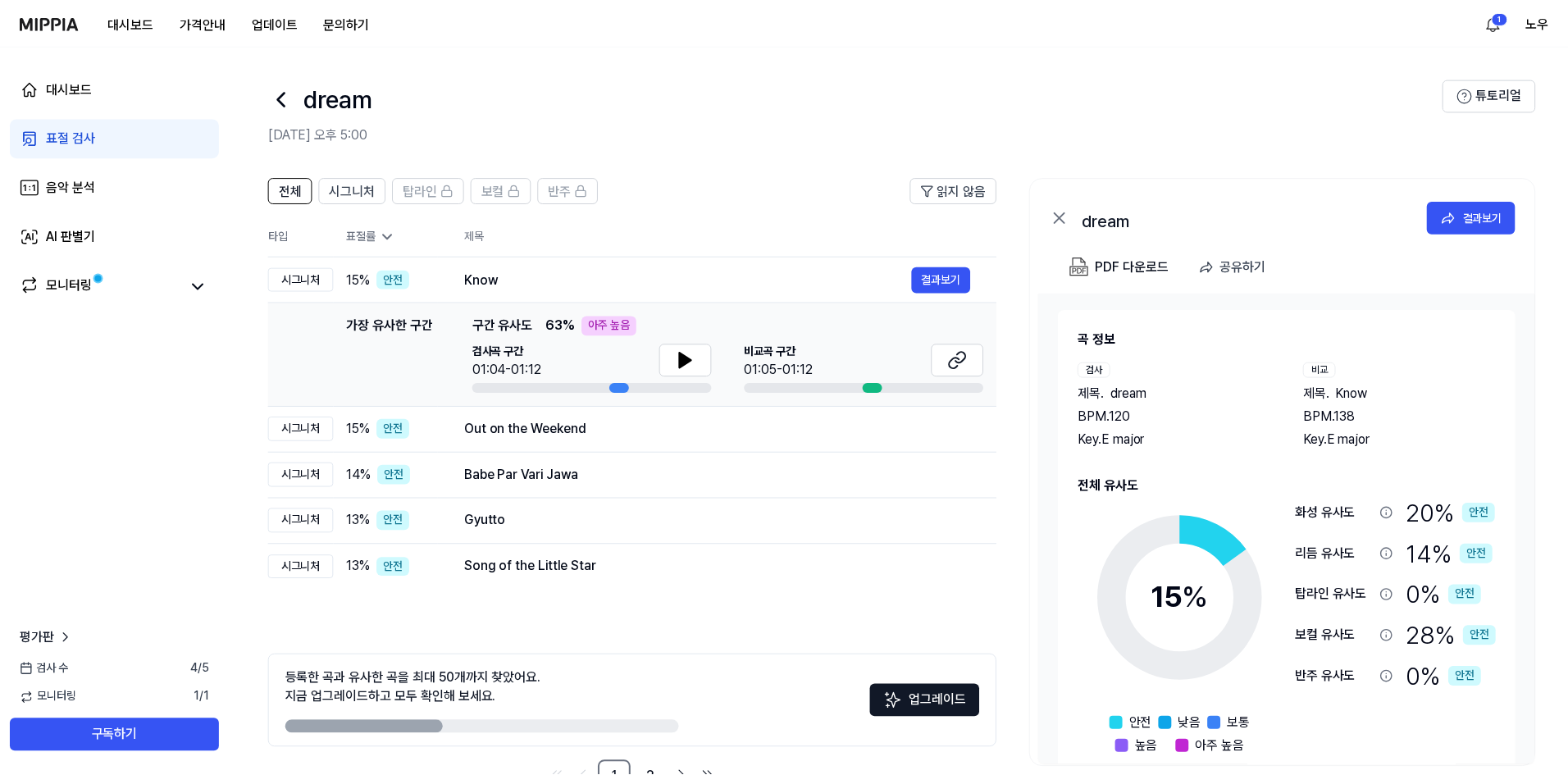
scroll to position [51, 0]
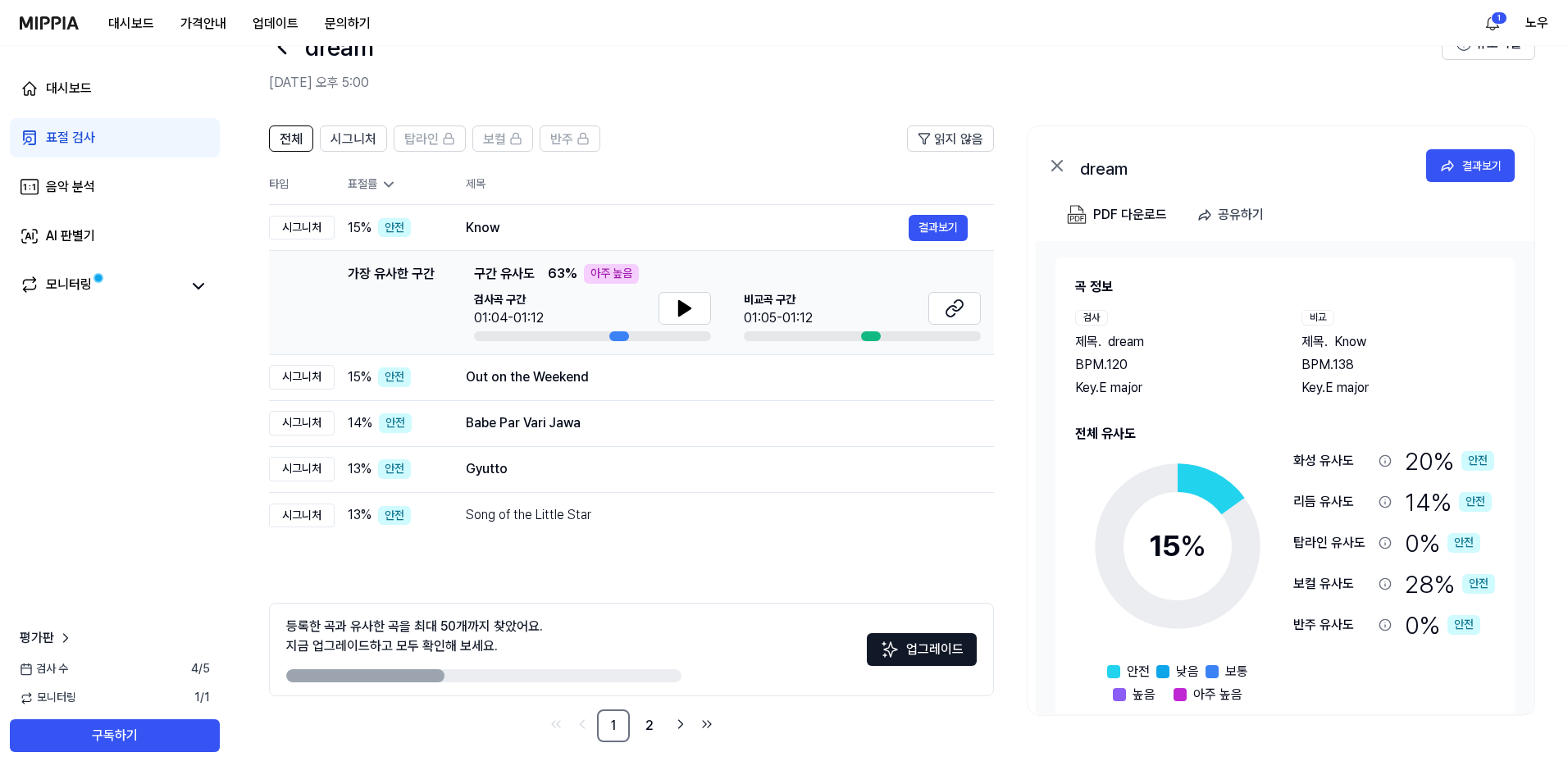
click at [1045, 162] on div "dream 결과보기" at bounding box center [1280, 162] width 506 height 72
click at [1061, 163] on icon at bounding box center [1057, 166] width 20 height 20
click at [651, 727] on link "2" at bounding box center [648, 726] width 33 height 33
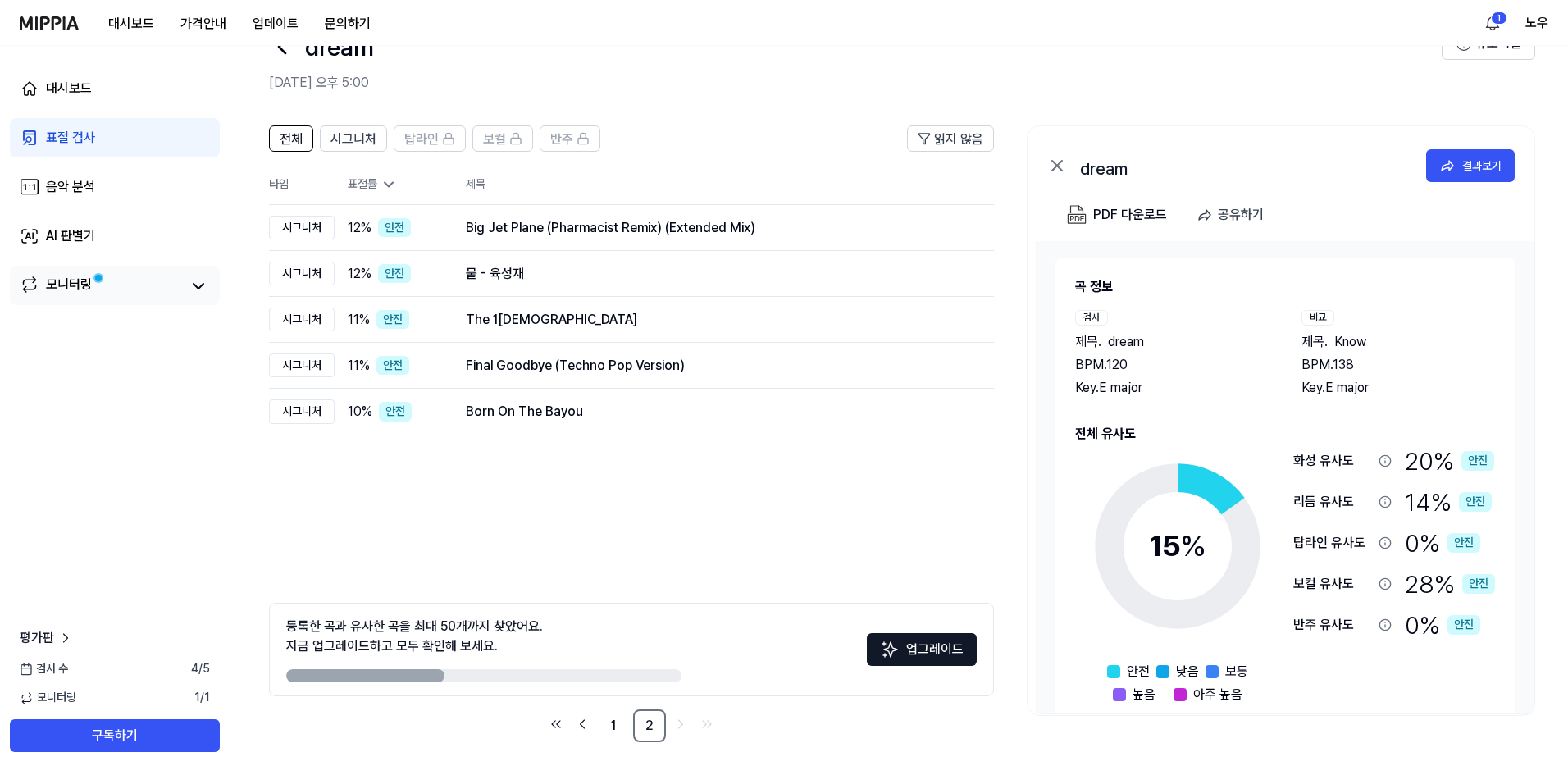
click at [58, 282] on div "모니터링" at bounding box center [69, 285] width 46 height 23
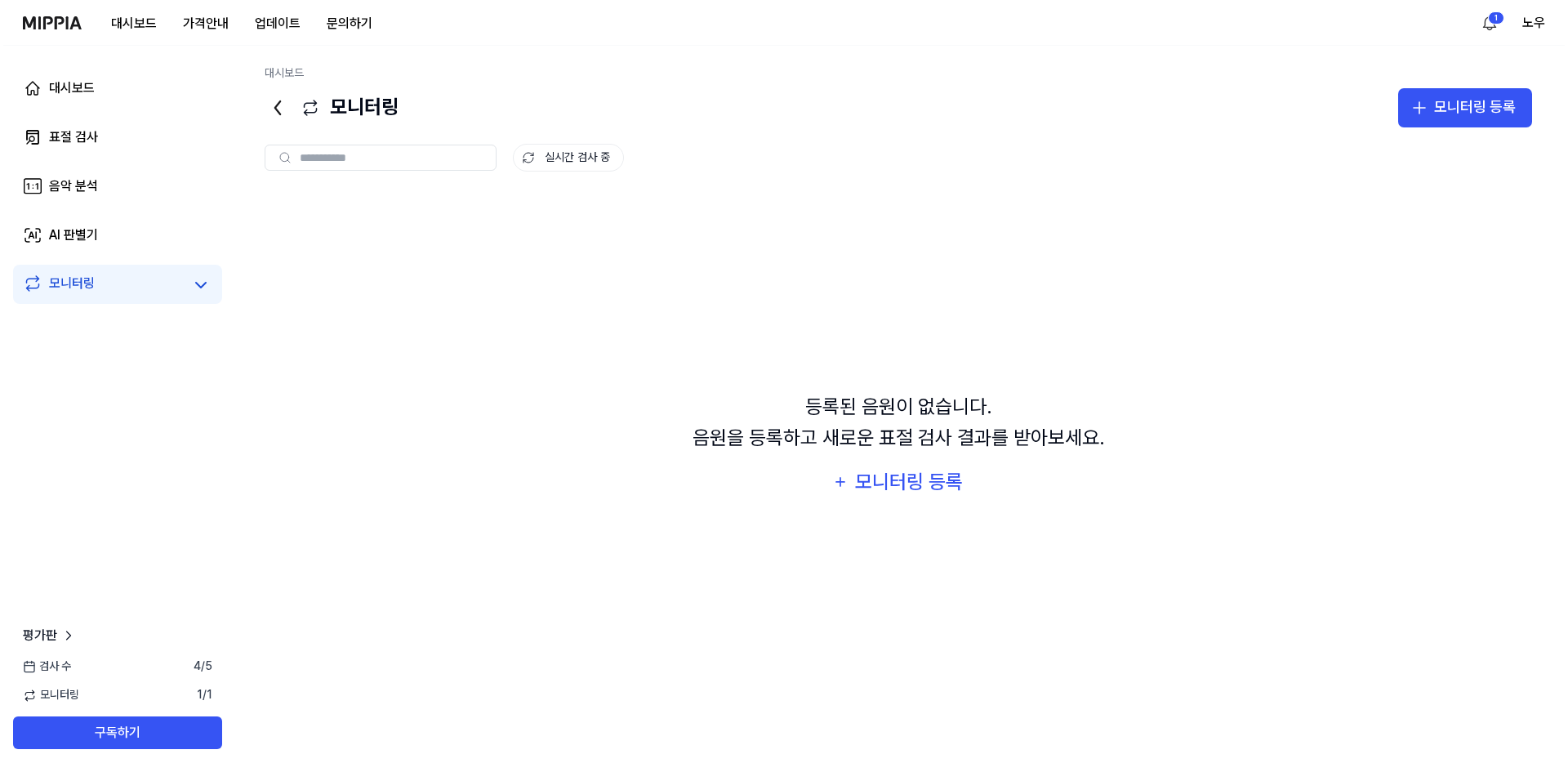
scroll to position [0, 0]
click at [92, 138] on div "표절 검사" at bounding box center [71, 138] width 49 height 20
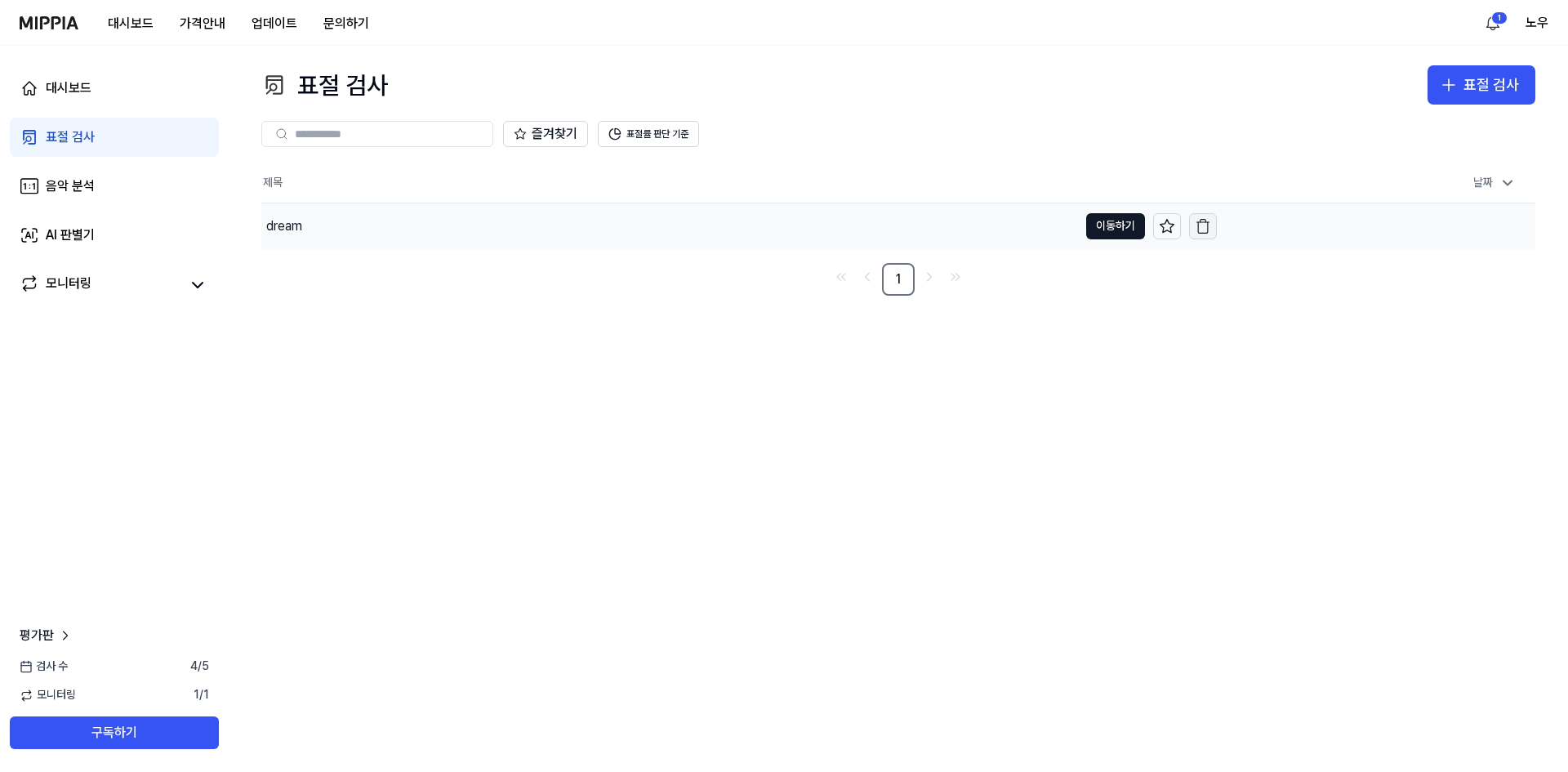
click at [1210, 224] on icon "button" at bounding box center [1203, 226] width 17 height 17
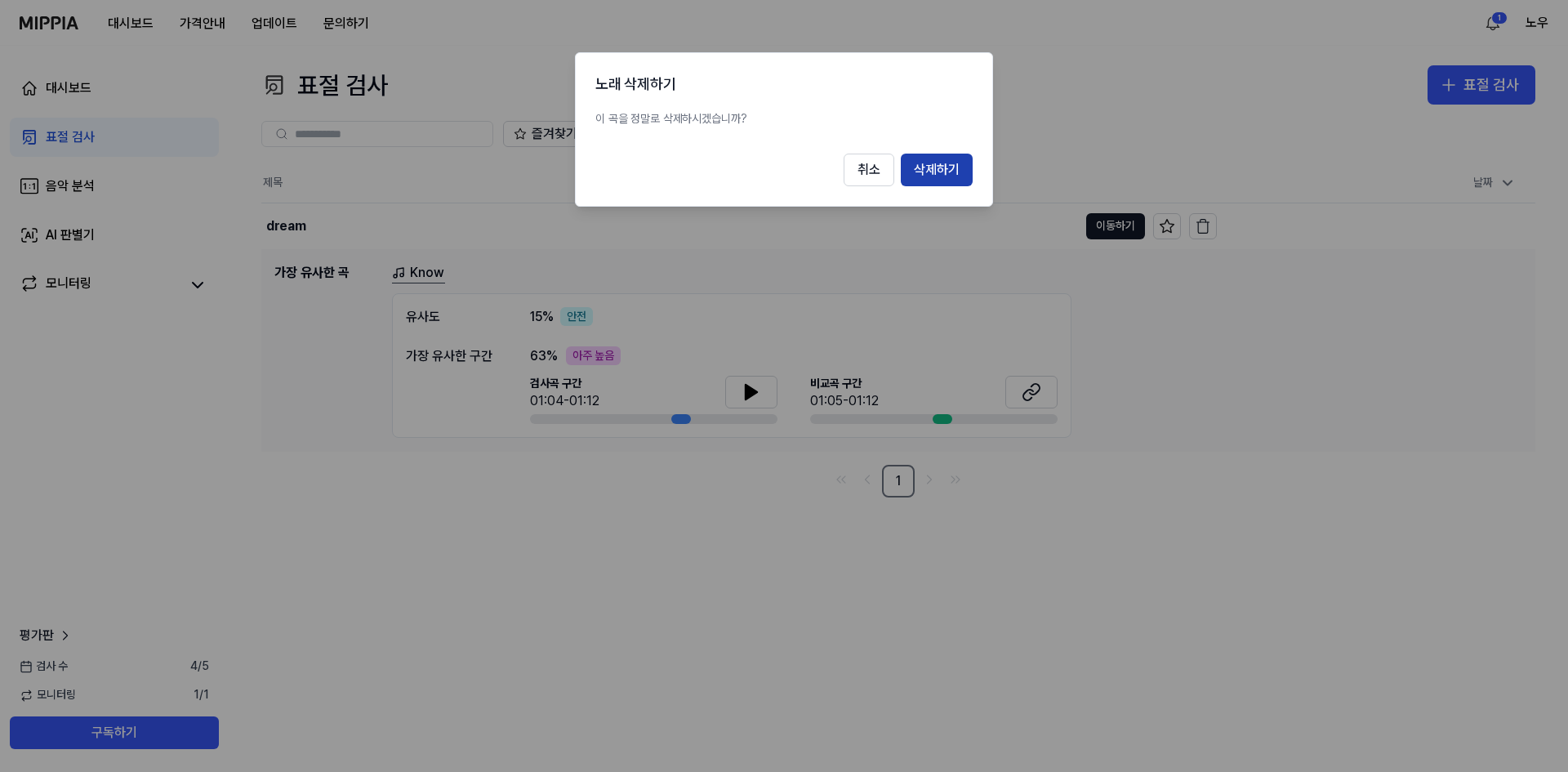
click at [940, 171] on button "삭제하기" at bounding box center [936, 169] width 72 height 32
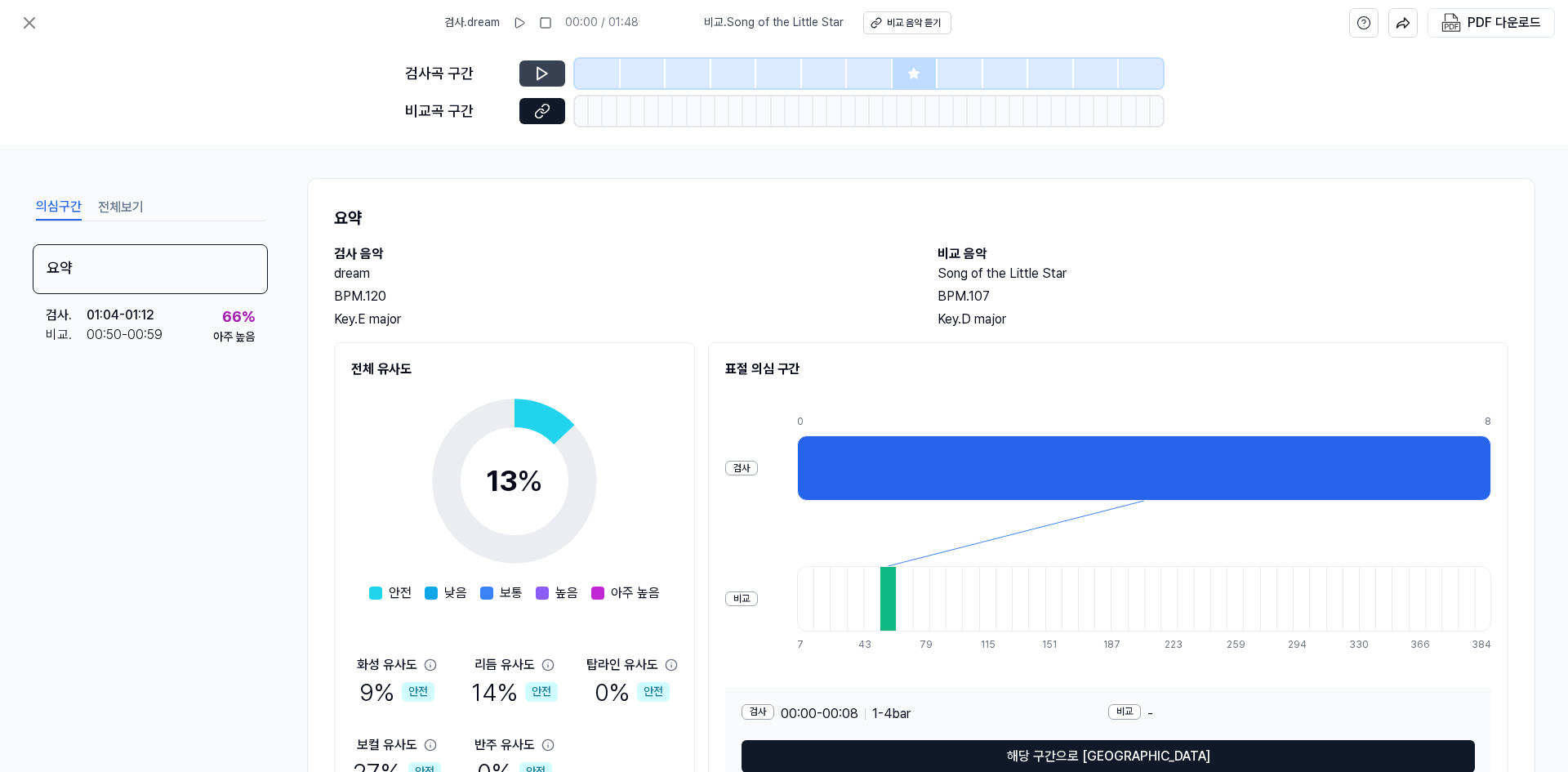
click at [546, 73] on icon at bounding box center [543, 74] width 10 height 12
click at [896, 19] on div "비교 음악 듣기" at bounding box center [913, 24] width 54 height 14
drag, startPoint x: 1196, startPoint y: 191, endPoint x: 1314, endPoint y: 322, distance: 176.3
